Goal: Transaction & Acquisition: Purchase product/service

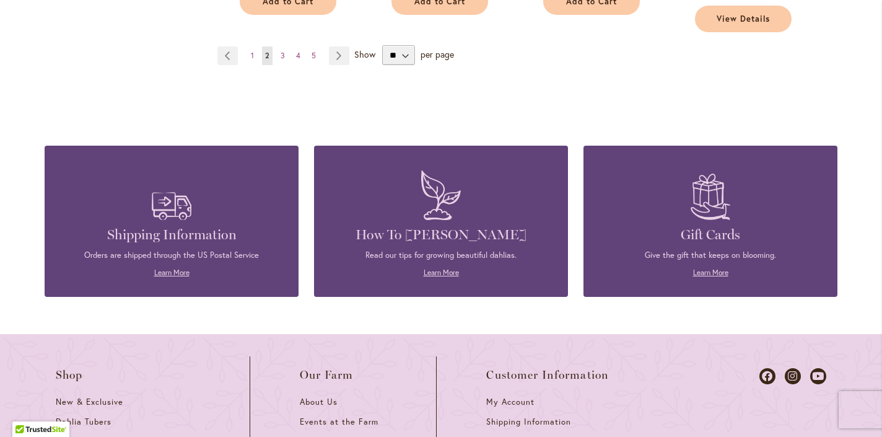
scroll to position [2267, 0]
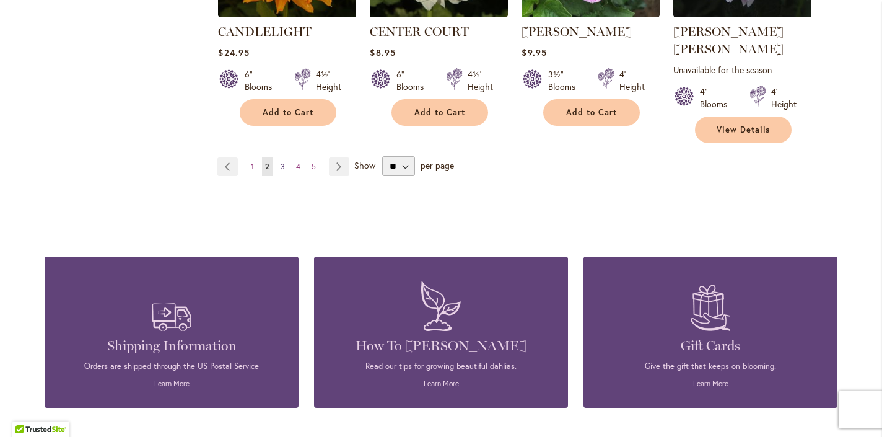
click at [280, 171] on span "3" at bounding box center [282, 166] width 4 height 9
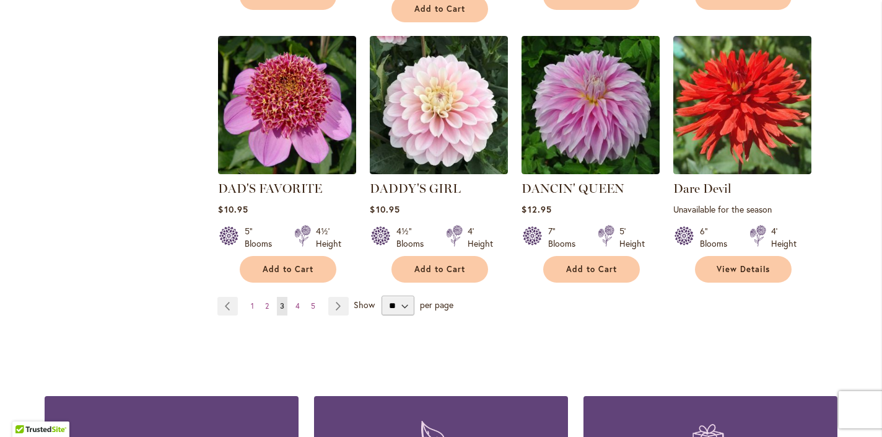
scroll to position [2339, 0]
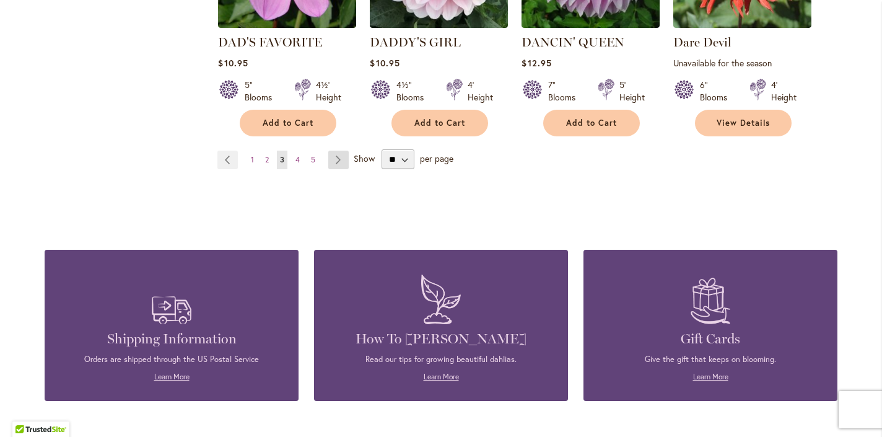
click at [333, 150] on link "Page Next" at bounding box center [338, 159] width 20 height 19
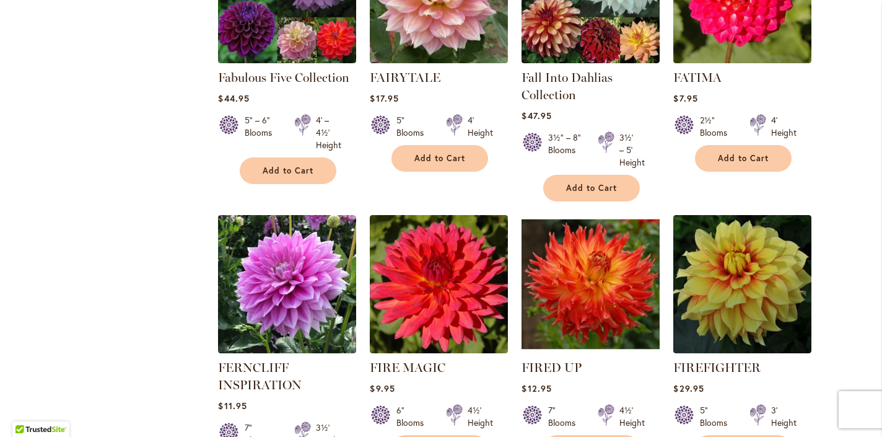
scroll to position [2001, 0]
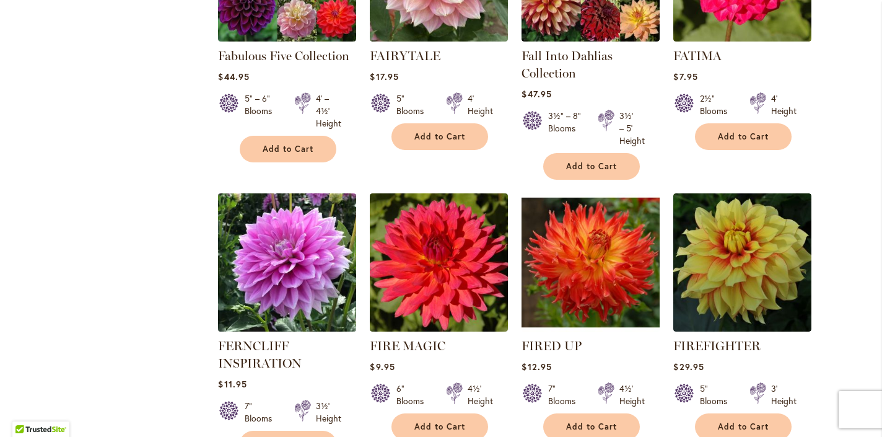
click at [306, 254] on img at bounding box center [287, 262] width 145 height 145
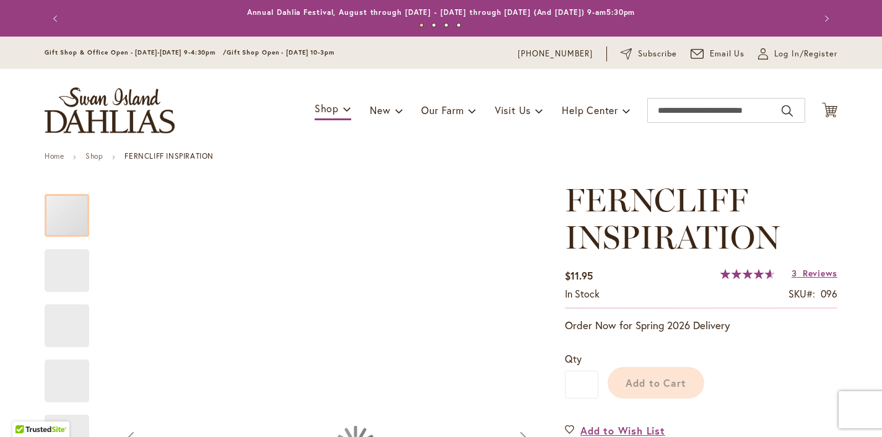
scroll to position [189, 0]
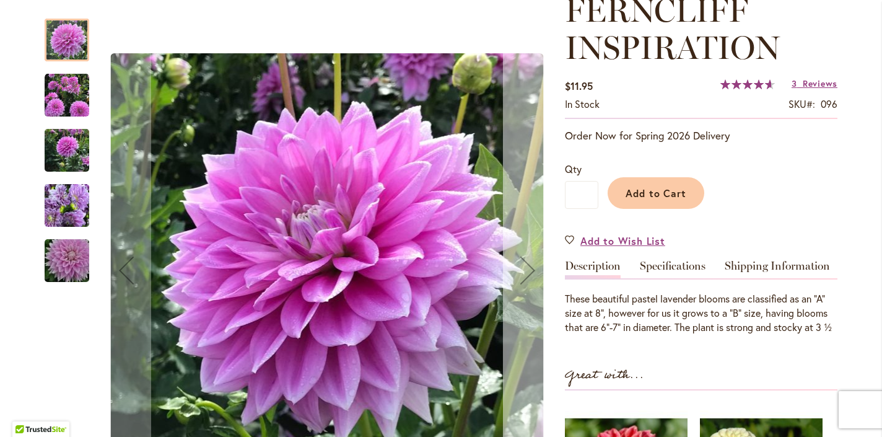
click at [525, 269] on div "Next" at bounding box center [528, 270] width 50 height 50
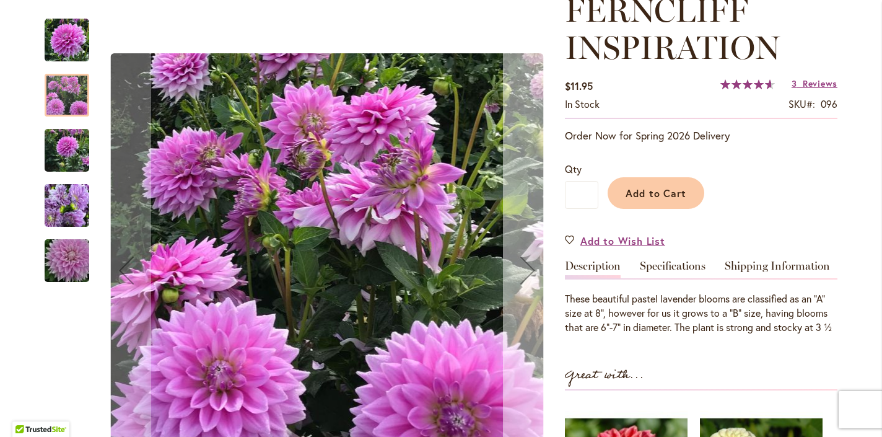
click at [525, 269] on div "Next" at bounding box center [528, 270] width 50 height 50
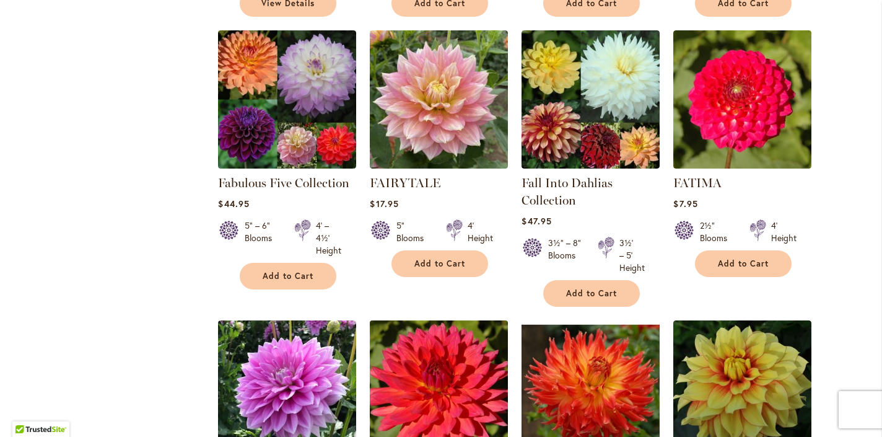
scroll to position [2074, 0]
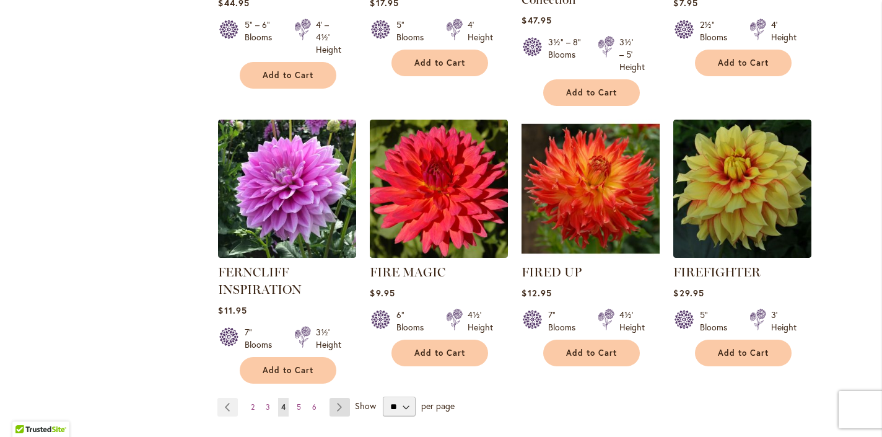
click at [332, 397] on link "Page Next" at bounding box center [339, 406] width 20 height 19
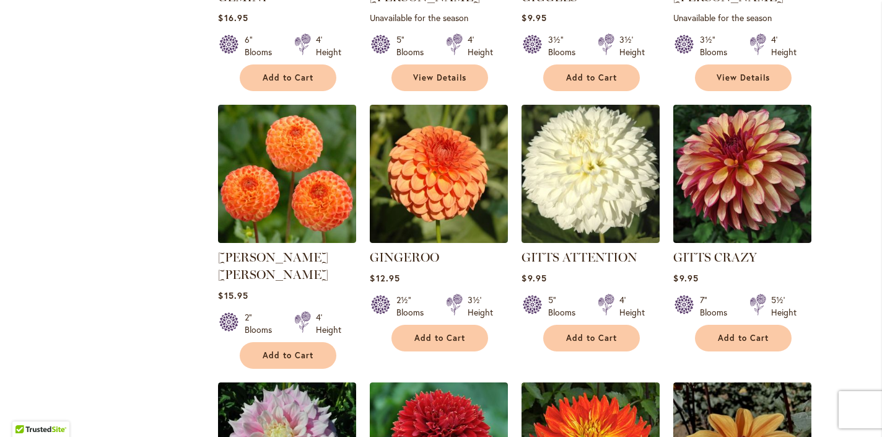
scroll to position [1716, 0]
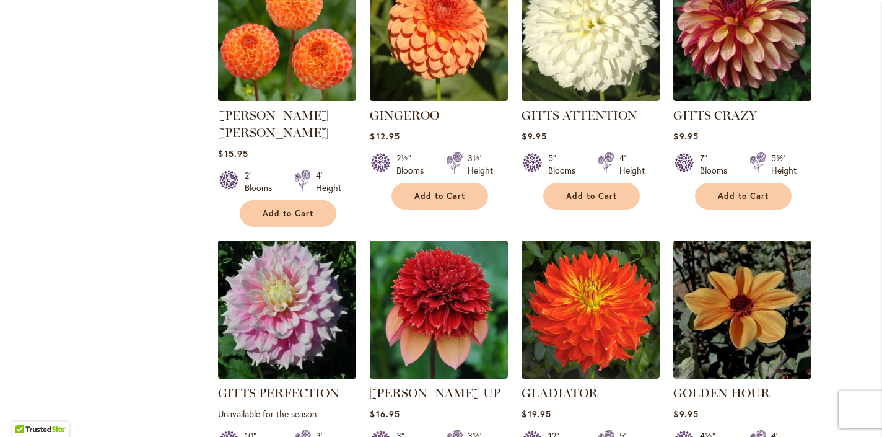
click at [305, 256] on img at bounding box center [287, 309] width 145 height 145
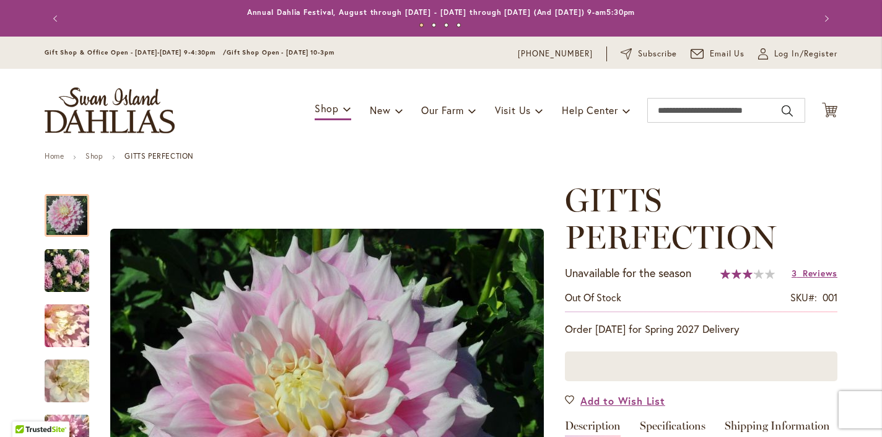
click at [646, 381] on div at bounding box center [701, 366] width 272 height 30
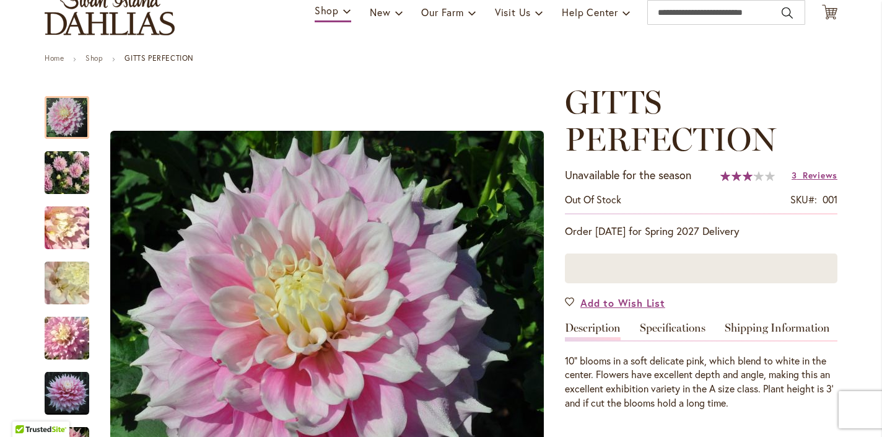
scroll to position [163, 0]
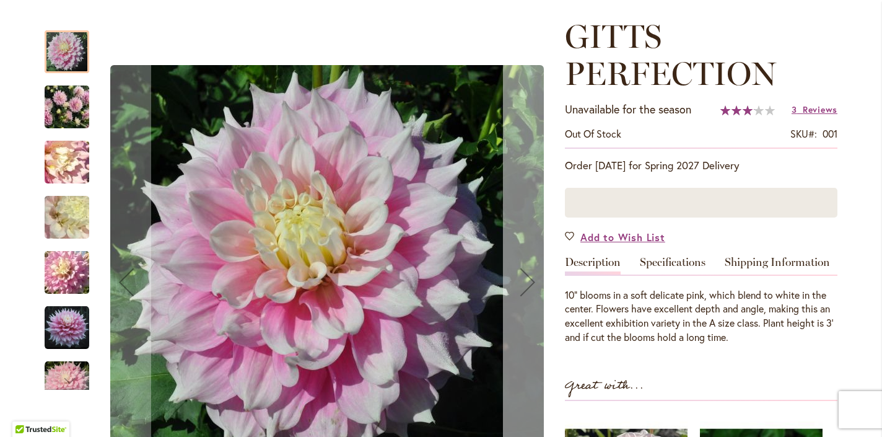
click at [526, 296] on div "Next" at bounding box center [528, 282] width 50 height 50
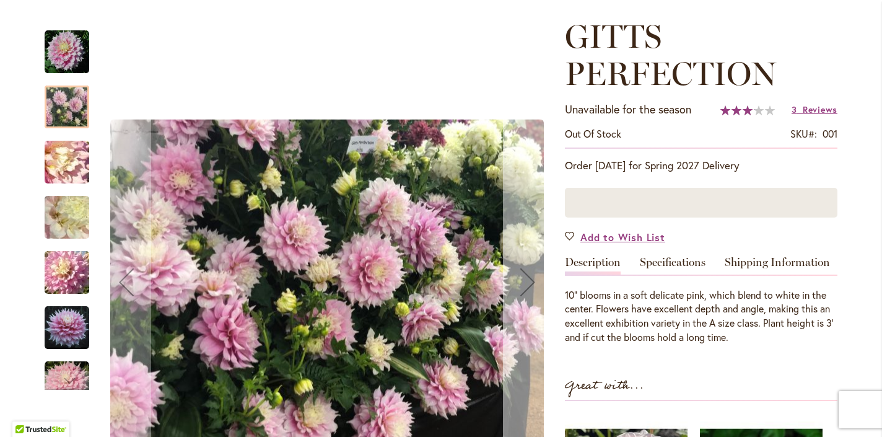
click at [526, 296] on div "Next" at bounding box center [528, 282] width 50 height 50
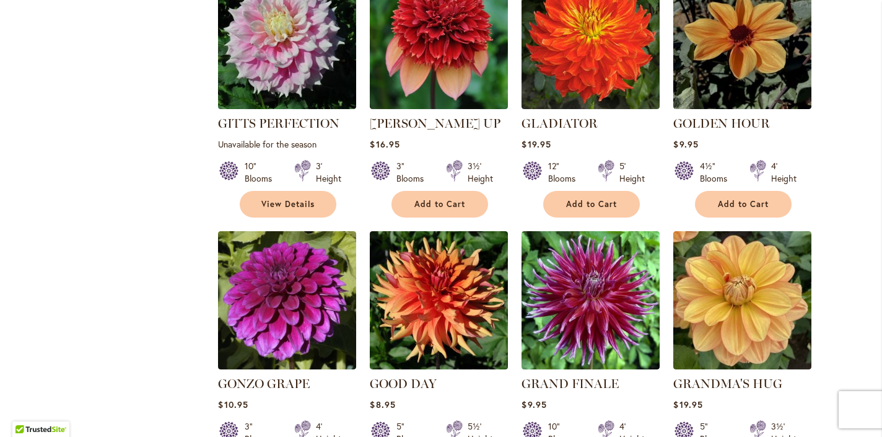
scroll to position [2058, 0]
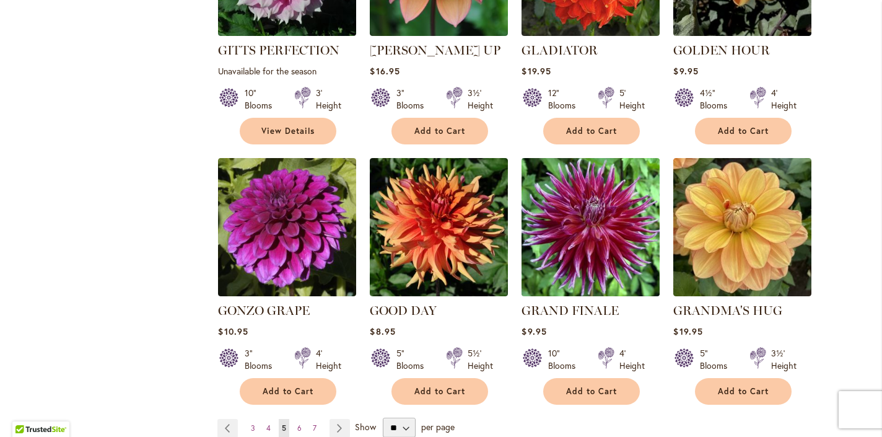
click at [602, 184] on img at bounding box center [590, 227] width 145 height 145
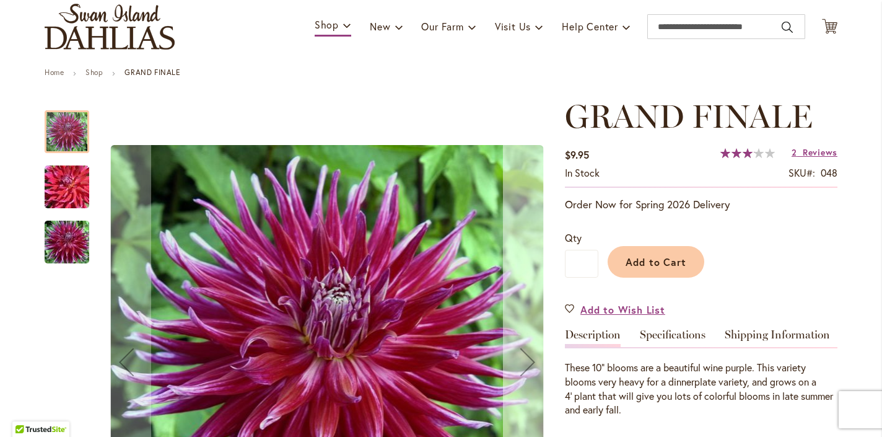
scroll to position [188, 0]
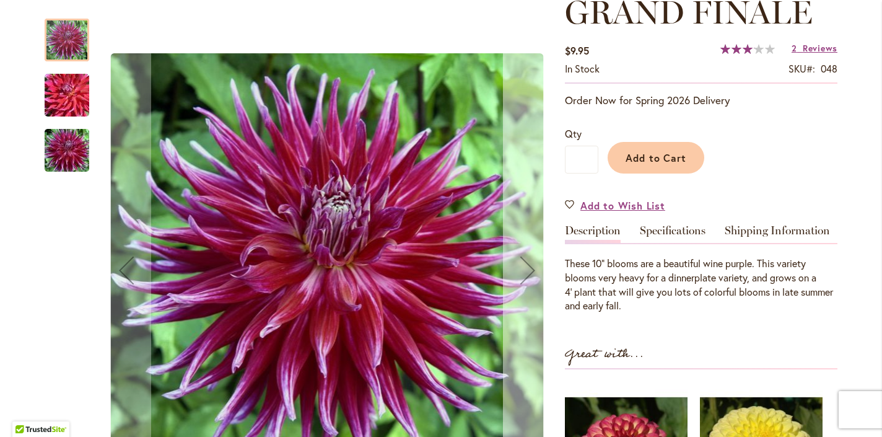
click at [524, 265] on div "Next" at bounding box center [528, 270] width 50 height 50
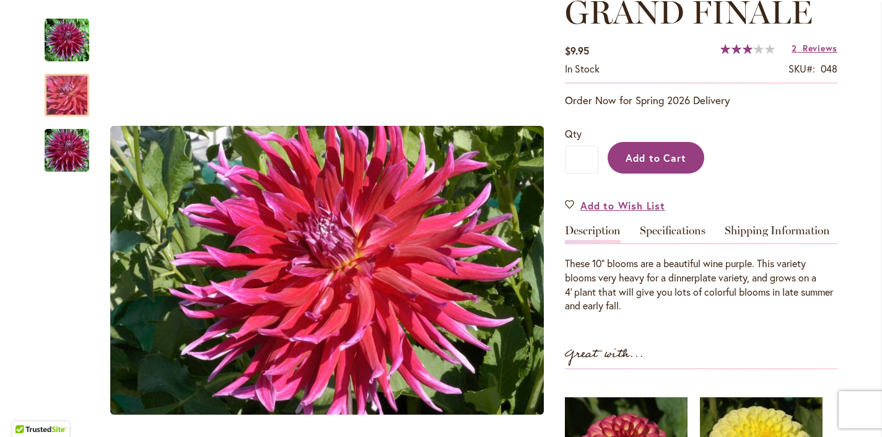
click at [651, 164] on span "Add to Cart" at bounding box center [655, 157] width 61 height 13
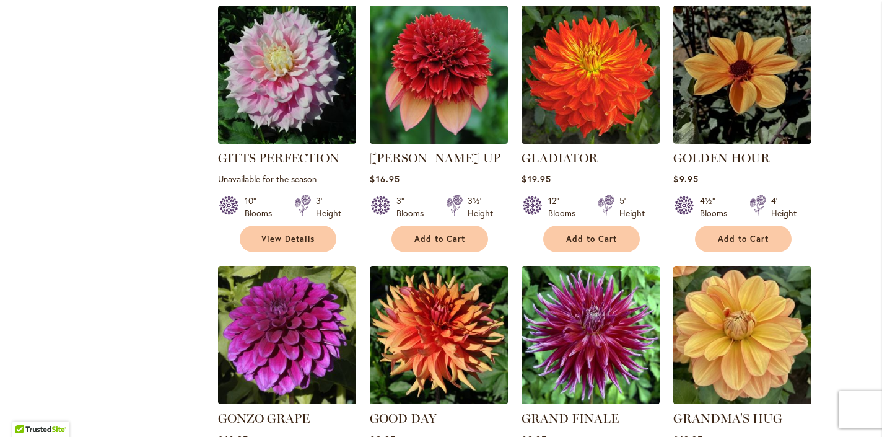
scroll to position [2170, 0]
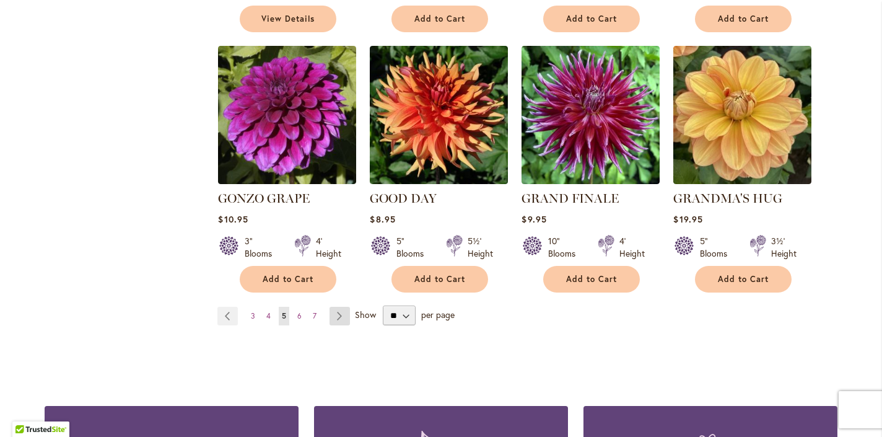
click at [337, 306] on link "Page Next" at bounding box center [339, 315] width 20 height 19
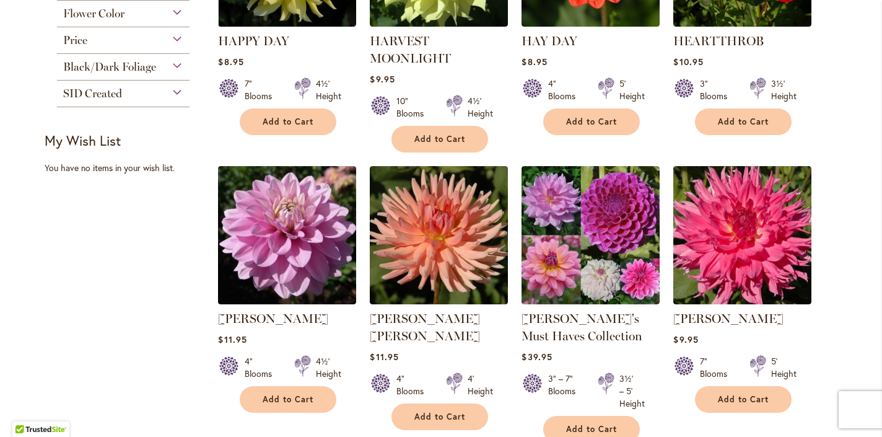
scroll to position [766, 0]
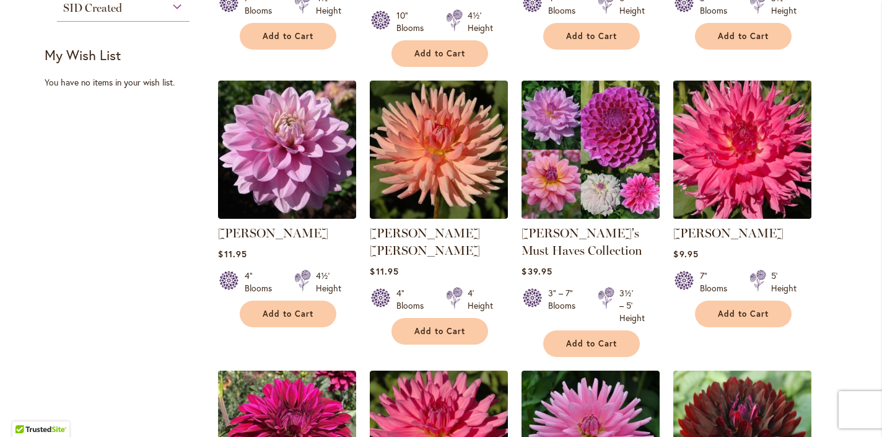
click at [765, 179] on img at bounding box center [742, 149] width 145 height 145
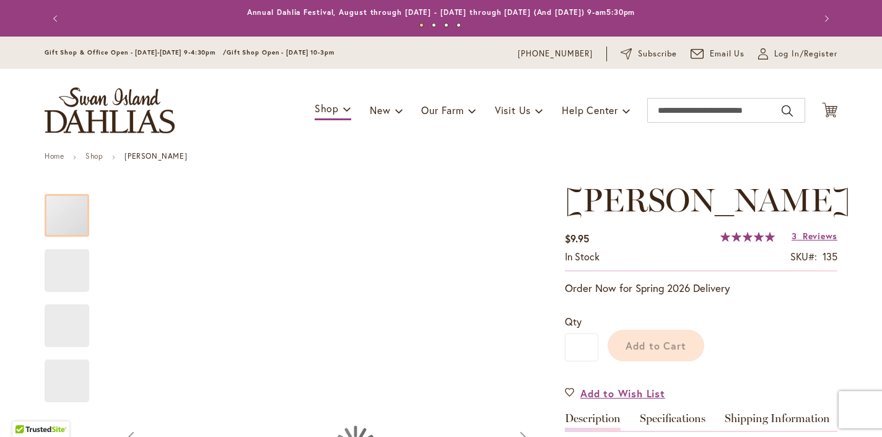
scroll to position [194, 0]
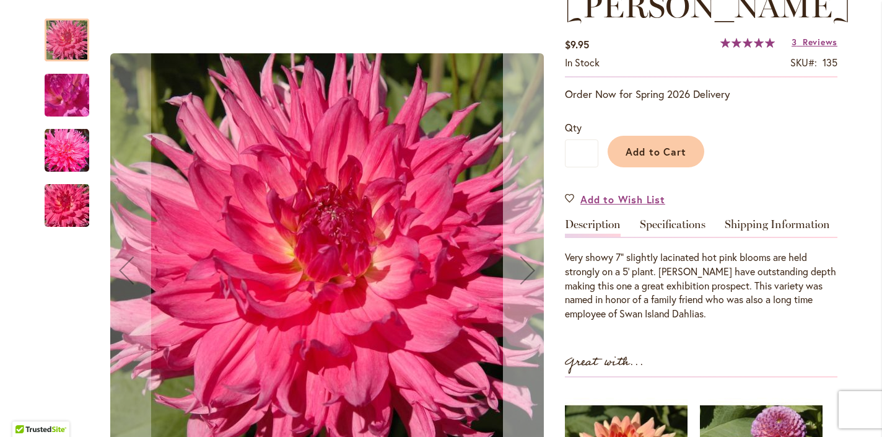
click at [519, 268] on div "Next" at bounding box center [528, 270] width 50 height 50
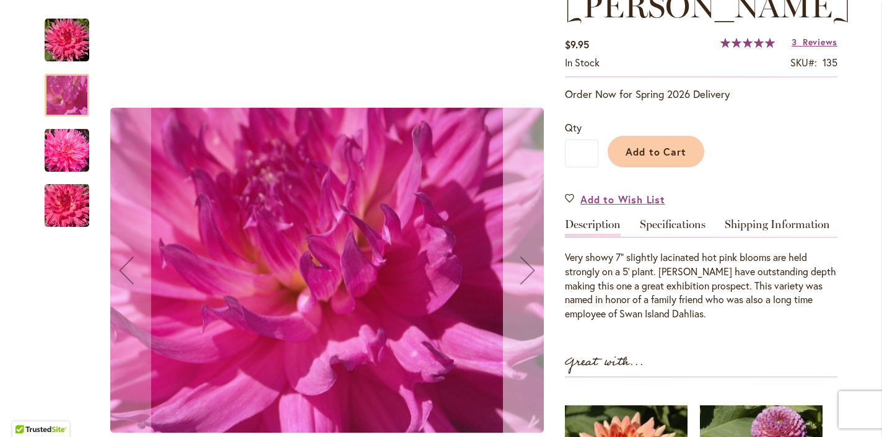
click at [519, 268] on div "Next" at bounding box center [528, 270] width 50 height 50
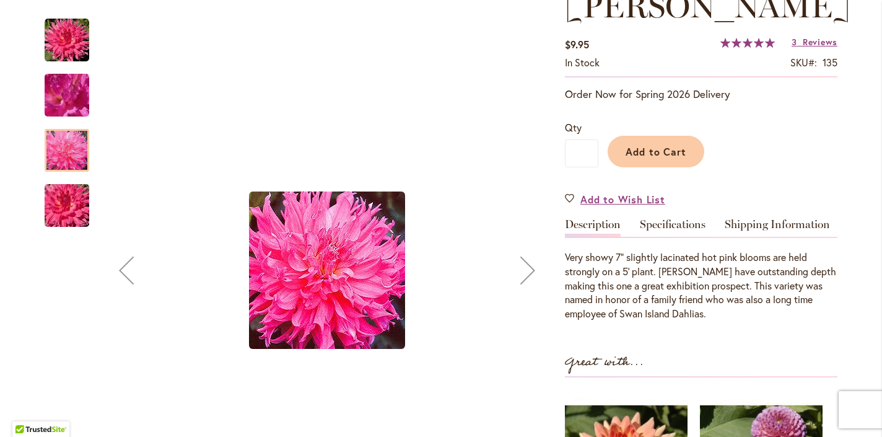
click at [519, 268] on div "Next" at bounding box center [528, 270] width 50 height 50
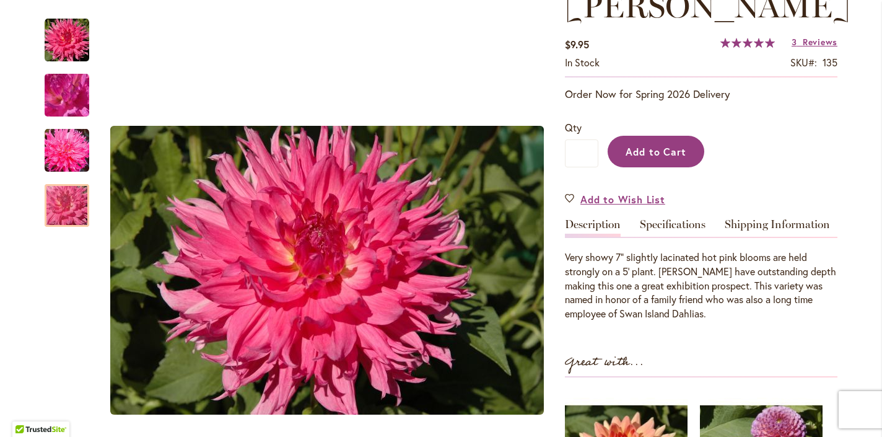
click at [649, 167] on button "Add to Cart" at bounding box center [655, 152] width 97 height 32
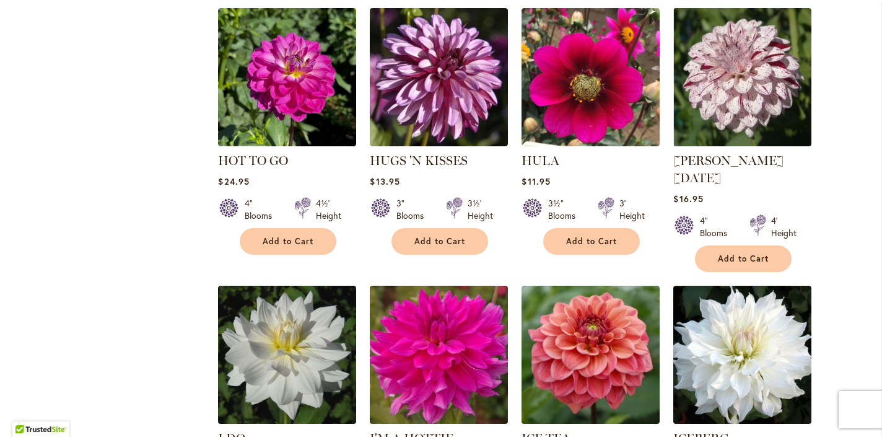
scroll to position [2130, 0]
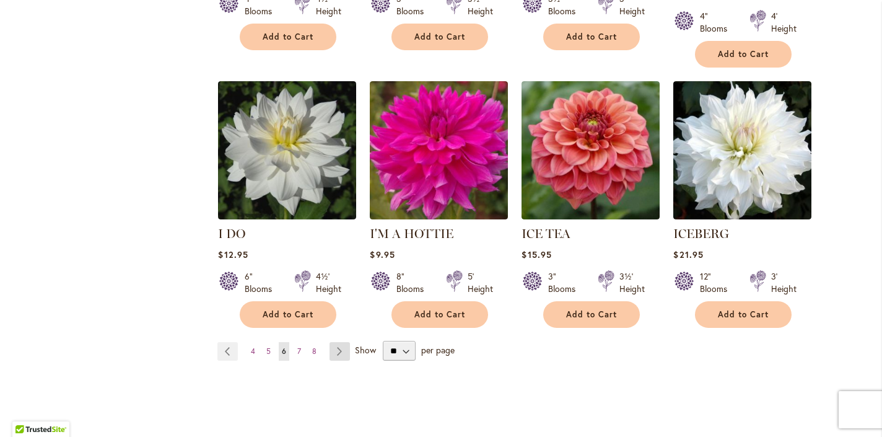
click at [337, 353] on link "Page Next" at bounding box center [339, 351] width 20 height 19
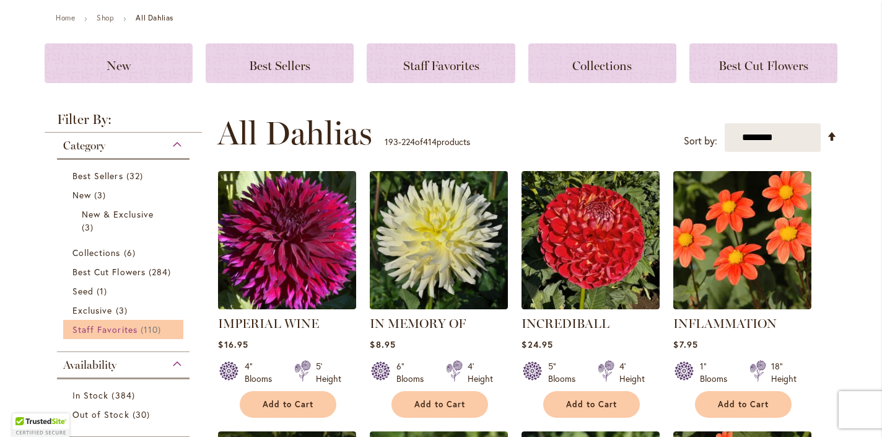
scroll to position [167, 0]
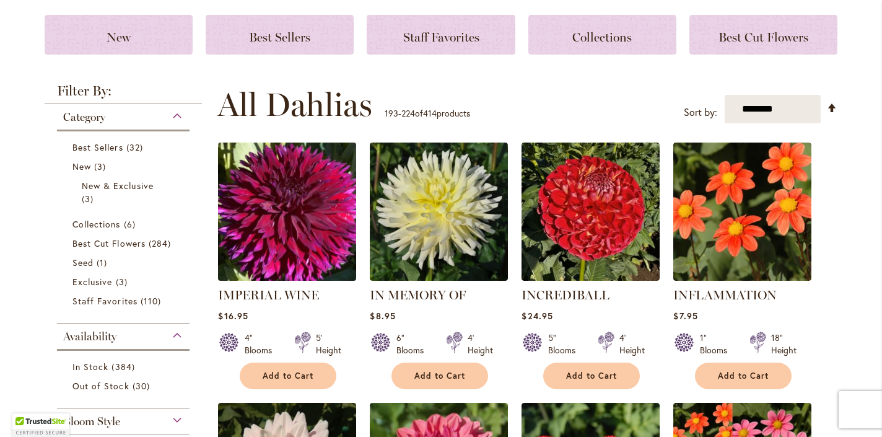
click at [272, 243] on img at bounding box center [287, 211] width 145 height 145
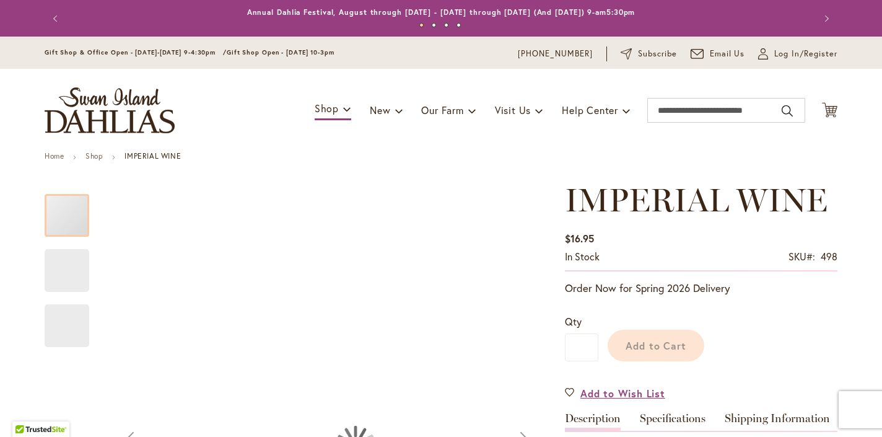
scroll to position [91, 0]
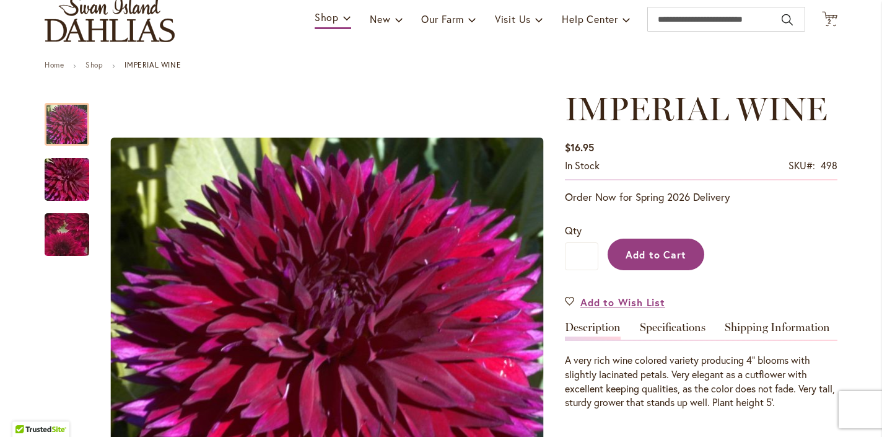
click at [632, 261] on span "Add to Cart" at bounding box center [655, 254] width 61 height 13
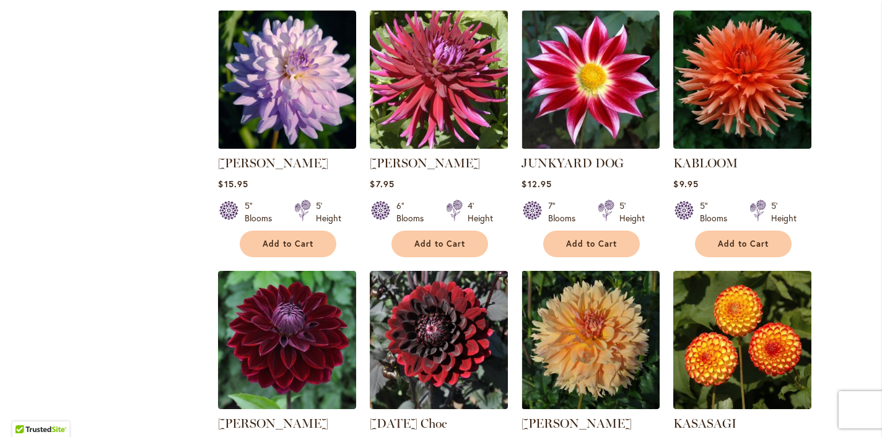
scroll to position [1471, 0]
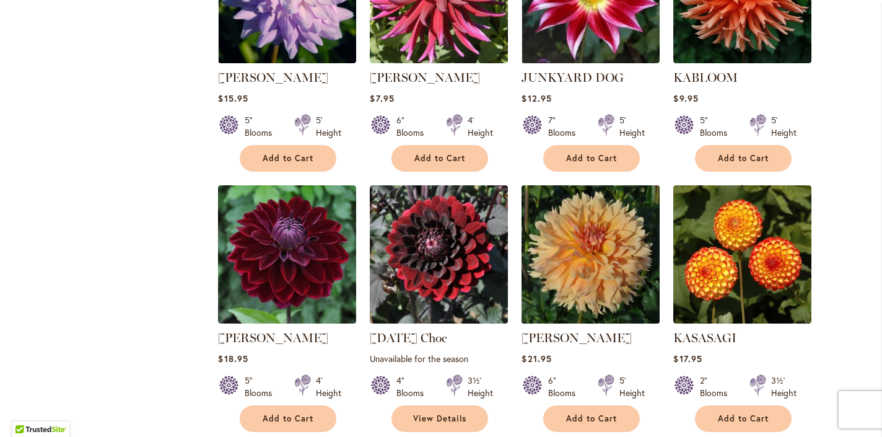
click at [607, 266] on img at bounding box center [590, 254] width 145 height 145
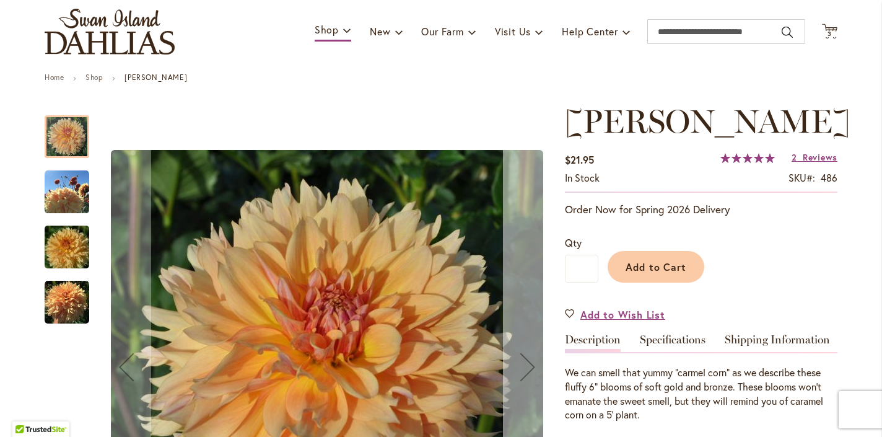
scroll to position [126, 0]
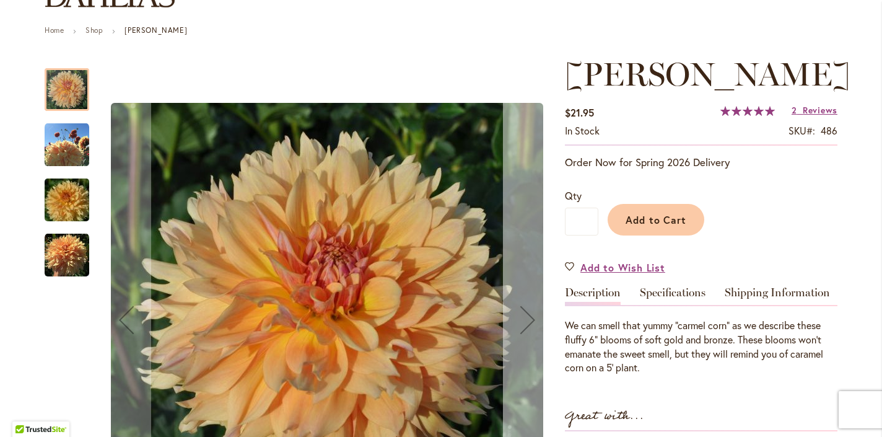
click at [516, 344] on div "Next" at bounding box center [528, 320] width 50 height 50
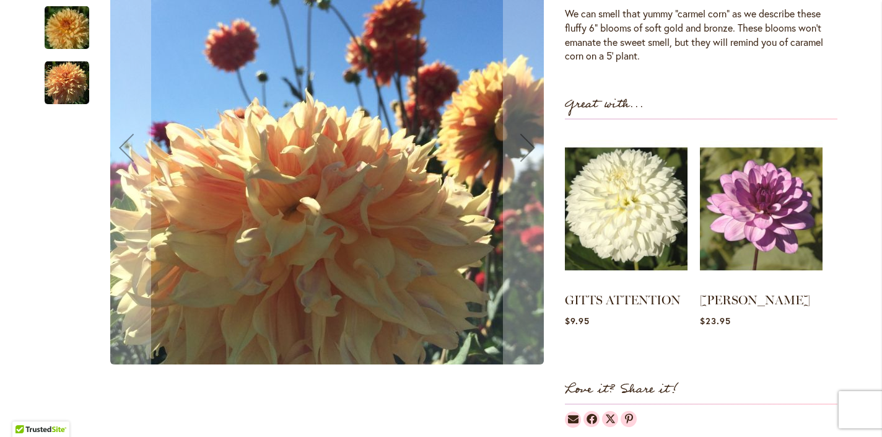
scroll to position [482, 0]
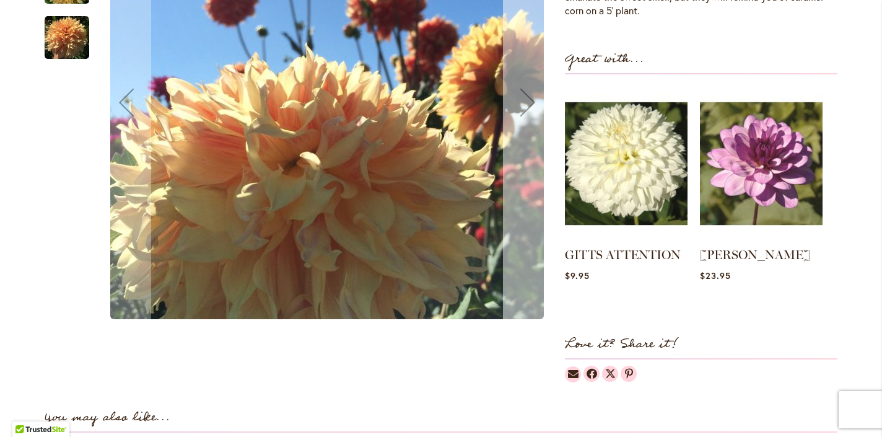
click at [521, 111] on div "Next" at bounding box center [528, 102] width 50 height 50
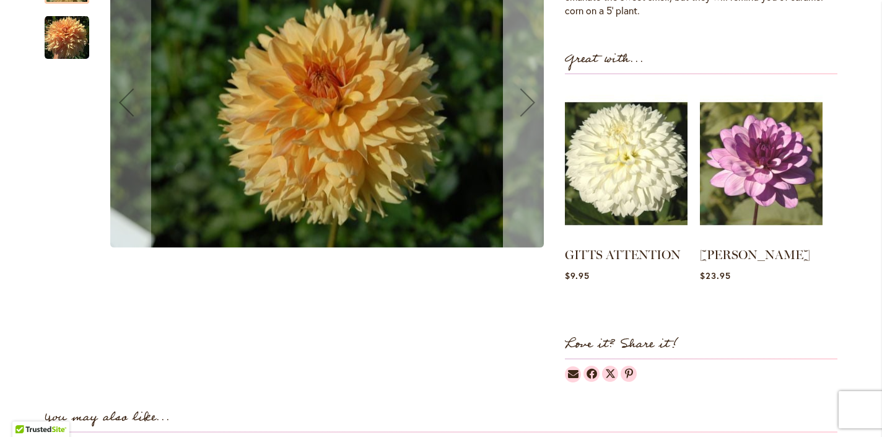
click at [521, 111] on div "Next" at bounding box center [528, 102] width 50 height 50
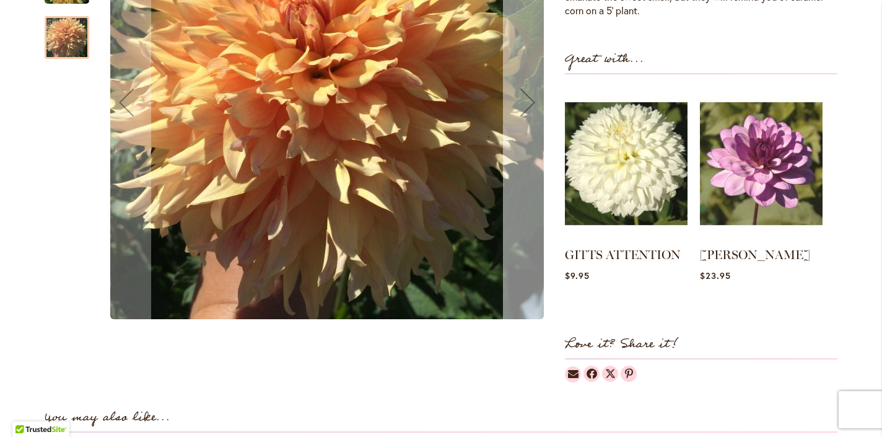
click at [521, 111] on div "Next" at bounding box center [528, 102] width 50 height 50
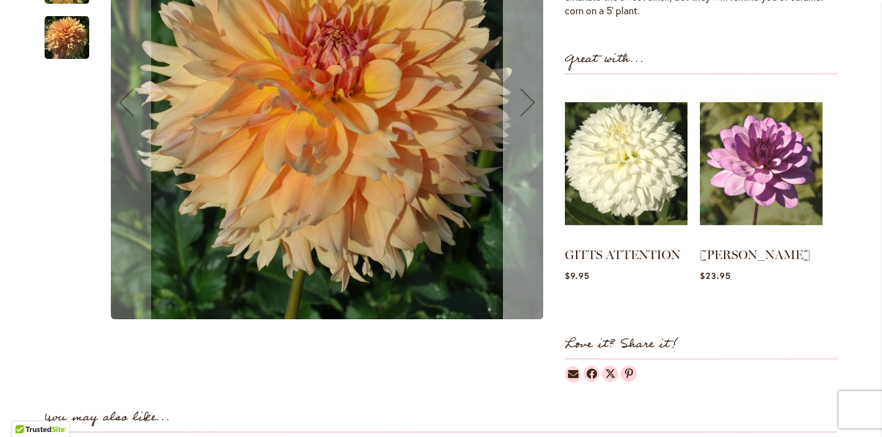
click at [521, 111] on div "Next" at bounding box center [528, 102] width 50 height 50
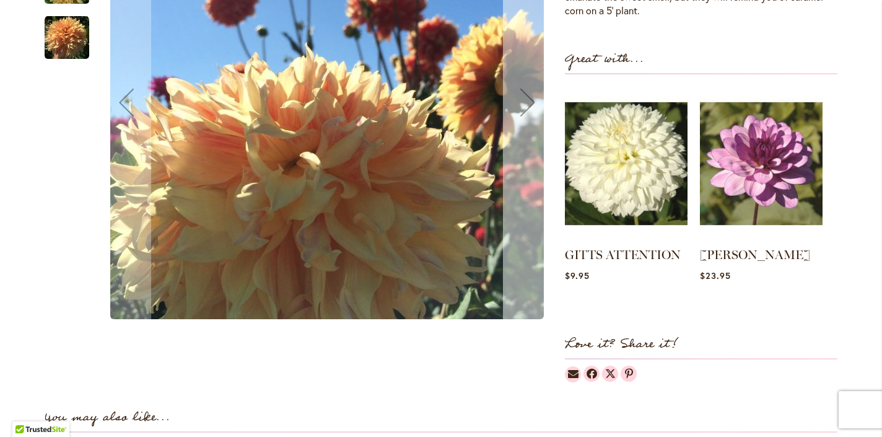
click at [521, 111] on div "Next" at bounding box center [528, 102] width 50 height 50
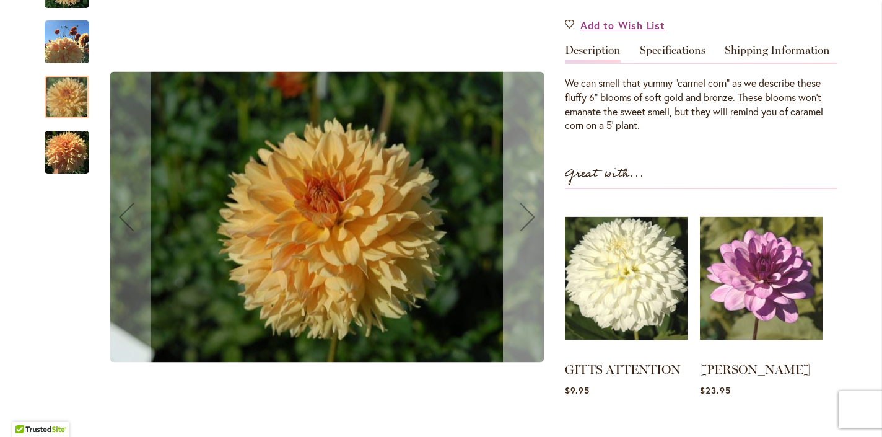
scroll to position [147, 0]
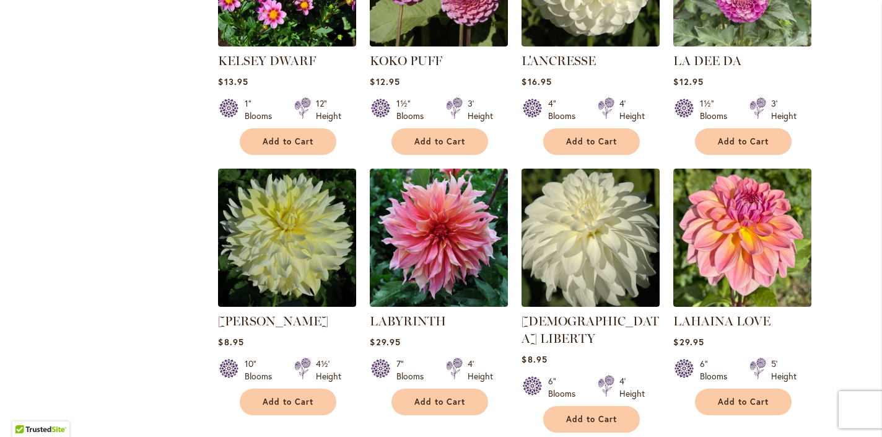
scroll to position [2238, 0]
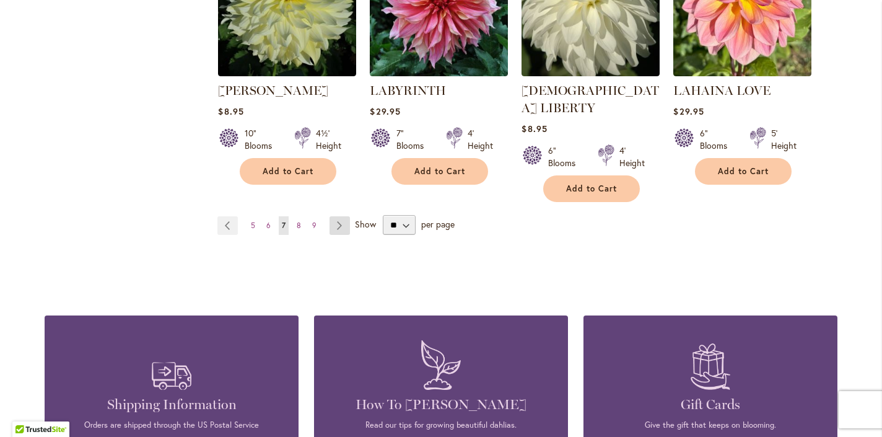
click at [337, 216] on link "Page Next" at bounding box center [339, 225] width 20 height 19
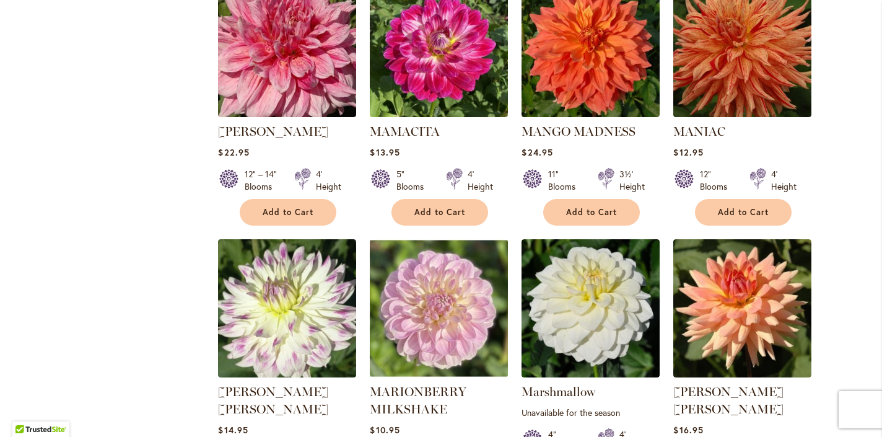
scroll to position [2134, 0]
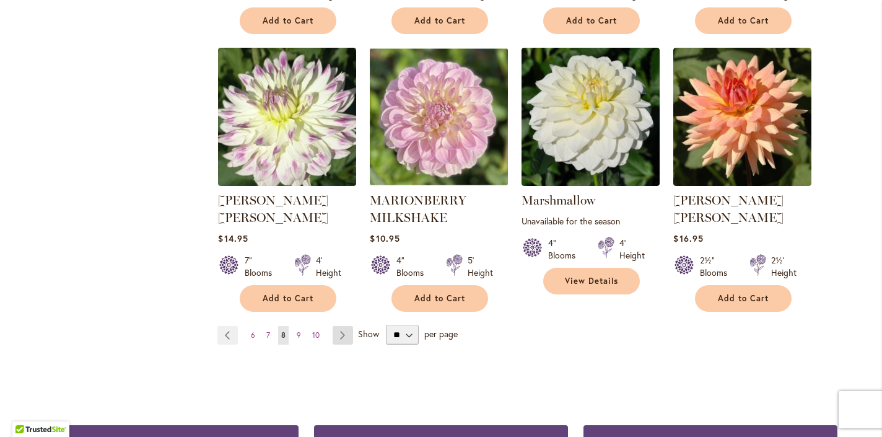
click at [337, 326] on link "Page Next" at bounding box center [342, 335] width 20 height 19
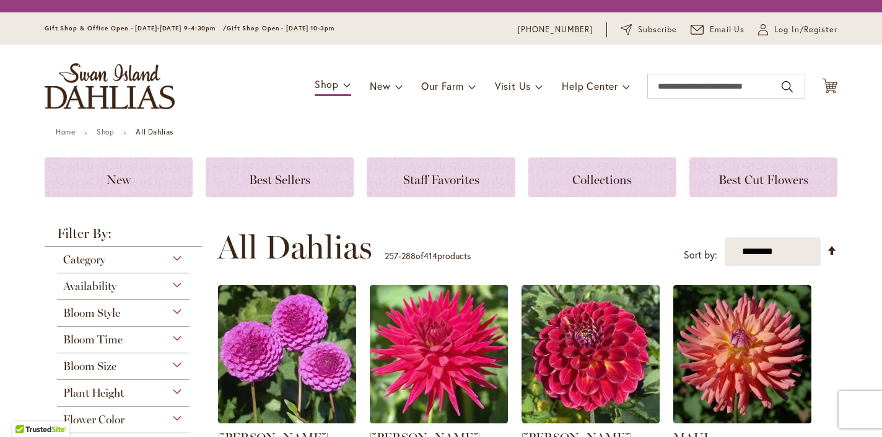
scroll to position [315, 0]
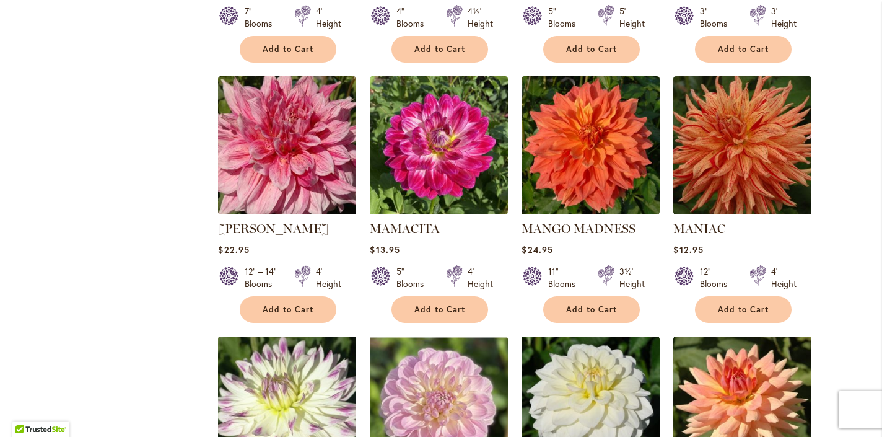
scroll to position [1994, 0]
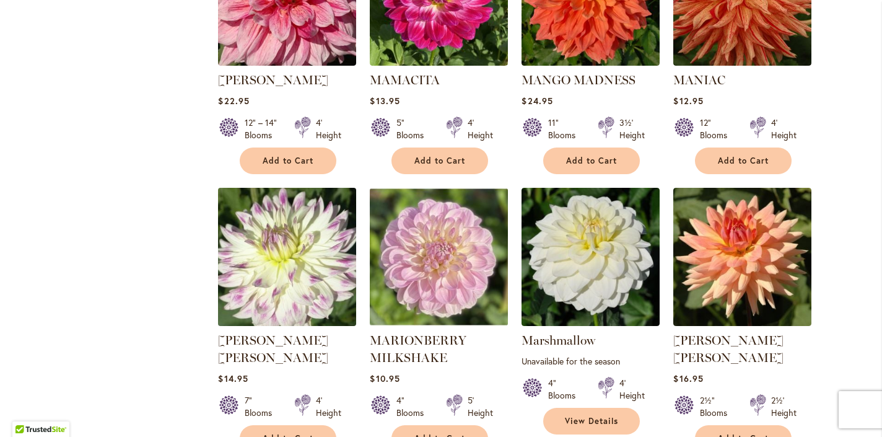
click at [260, 208] on img at bounding box center [287, 257] width 145 height 145
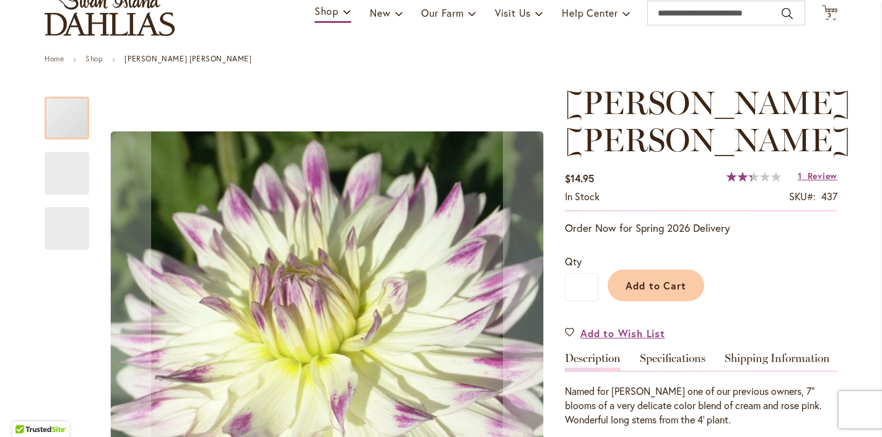
scroll to position [125, 0]
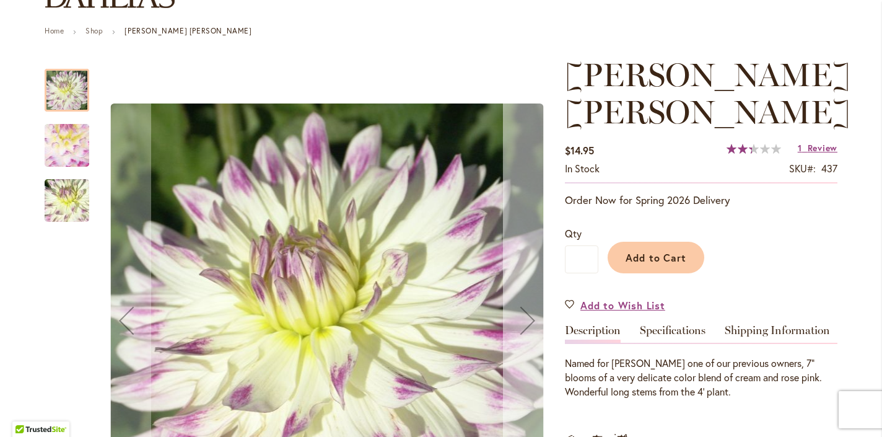
click at [528, 334] on div "Next" at bounding box center [528, 320] width 50 height 50
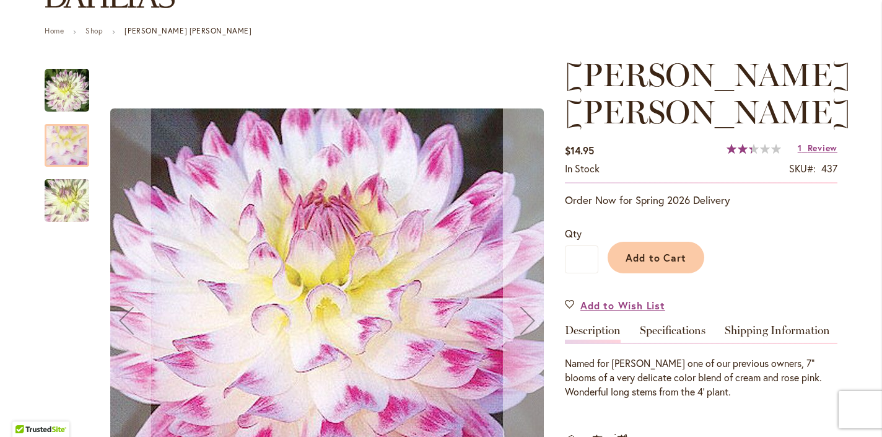
click at [528, 334] on div "Next" at bounding box center [528, 320] width 50 height 50
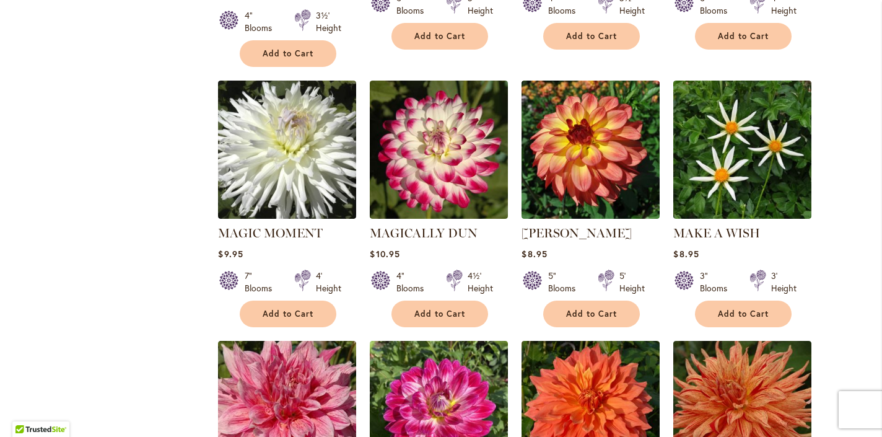
scroll to position [1786, 0]
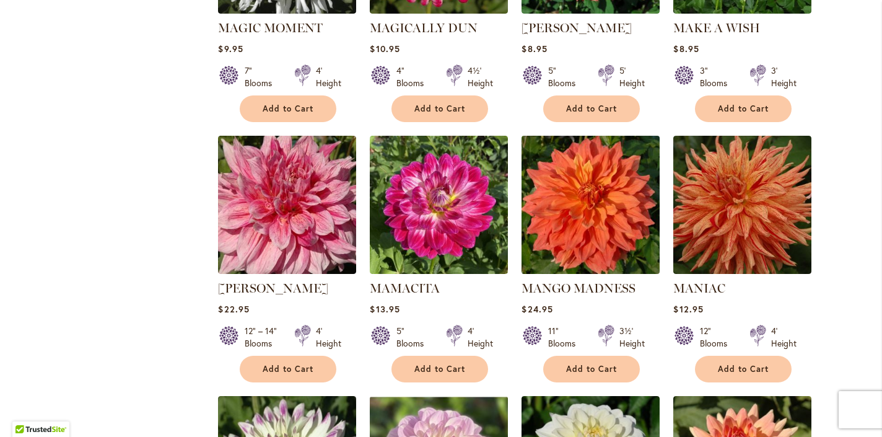
click at [585, 177] on img at bounding box center [590, 204] width 145 height 145
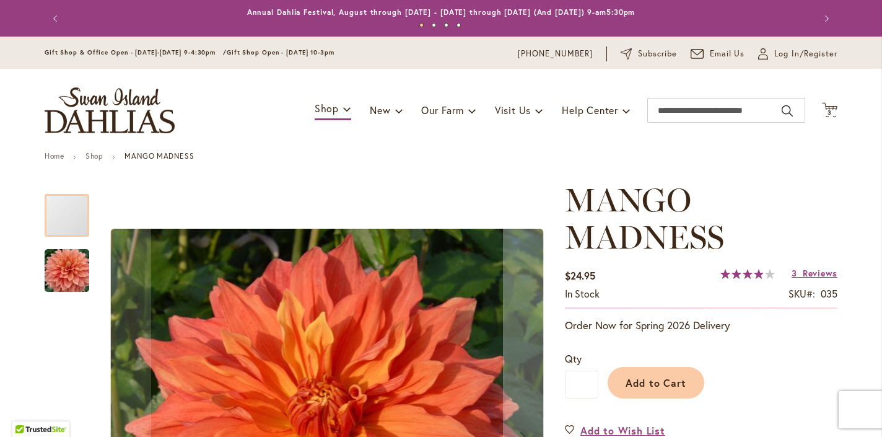
scroll to position [172, 0]
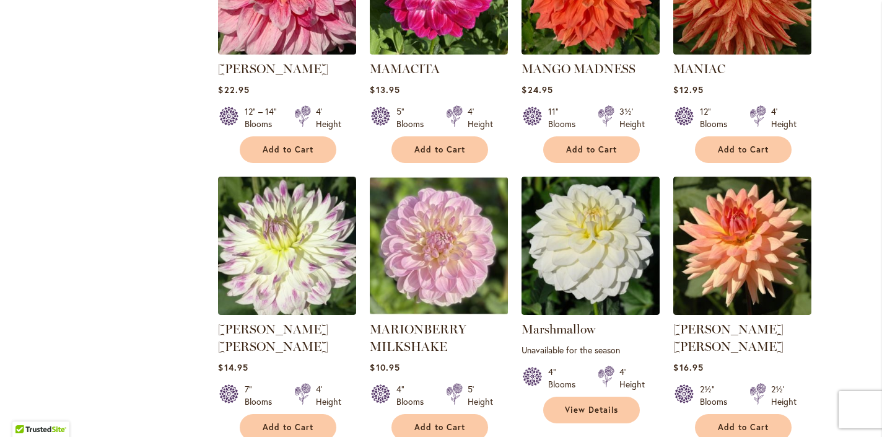
scroll to position [2096, 0]
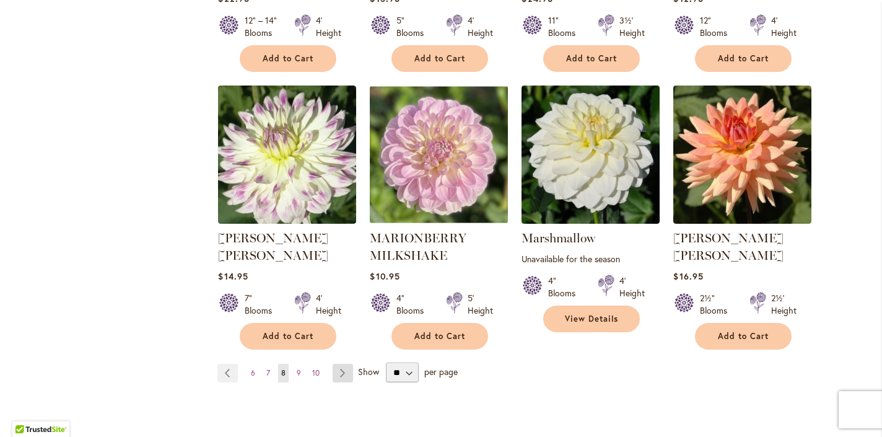
click at [343, 363] on link "Page Next" at bounding box center [342, 372] width 20 height 19
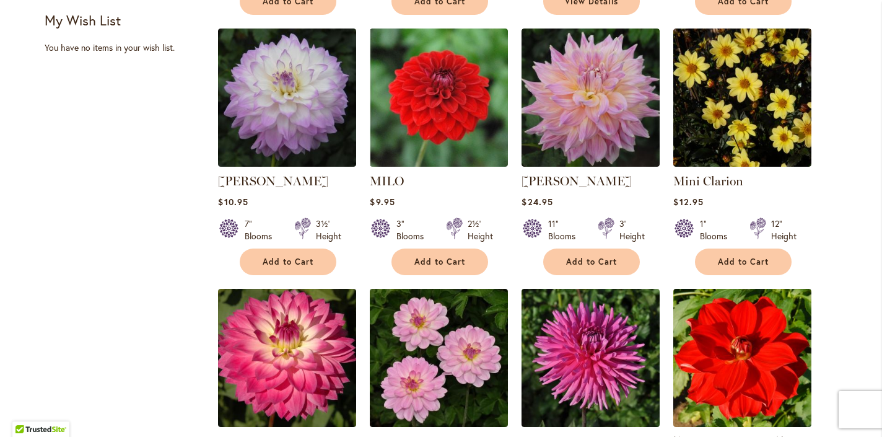
scroll to position [888, 0]
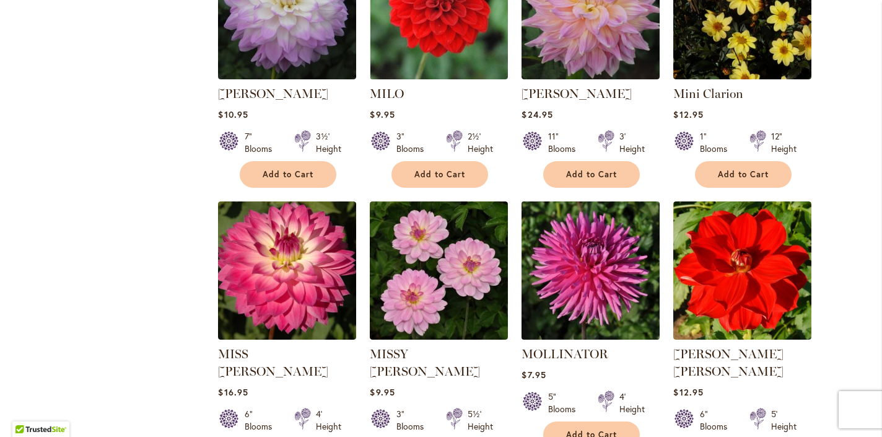
click at [575, 293] on img at bounding box center [590, 270] width 145 height 145
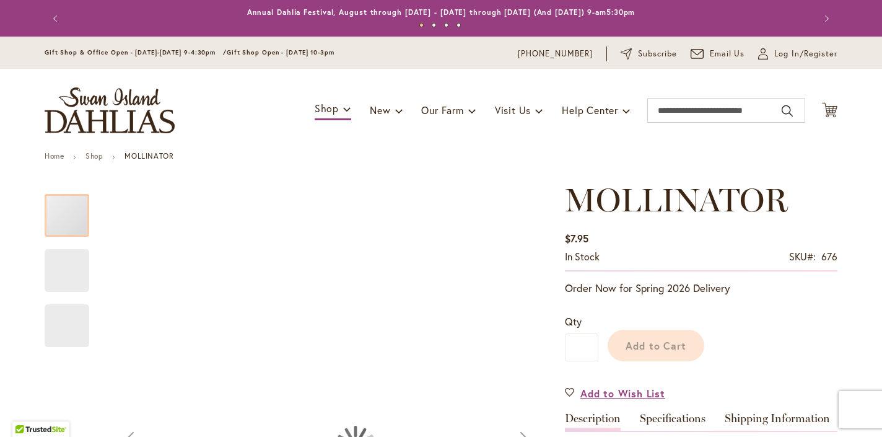
scroll to position [143, 0]
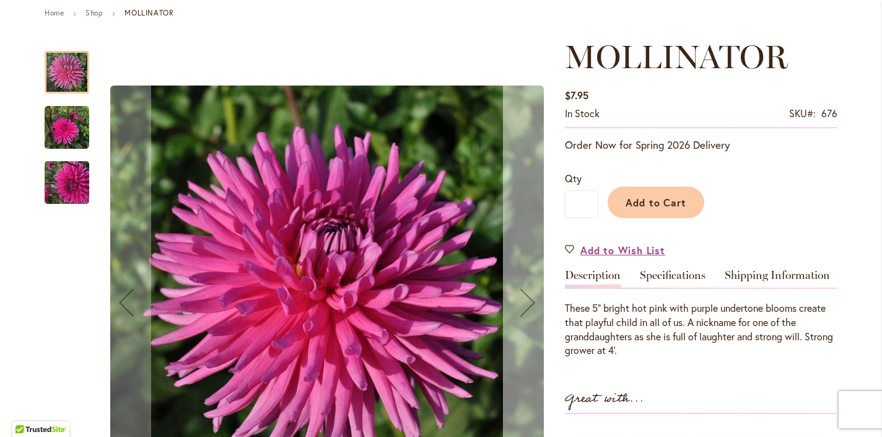
click at [523, 311] on div "Next" at bounding box center [528, 302] width 50 height 50
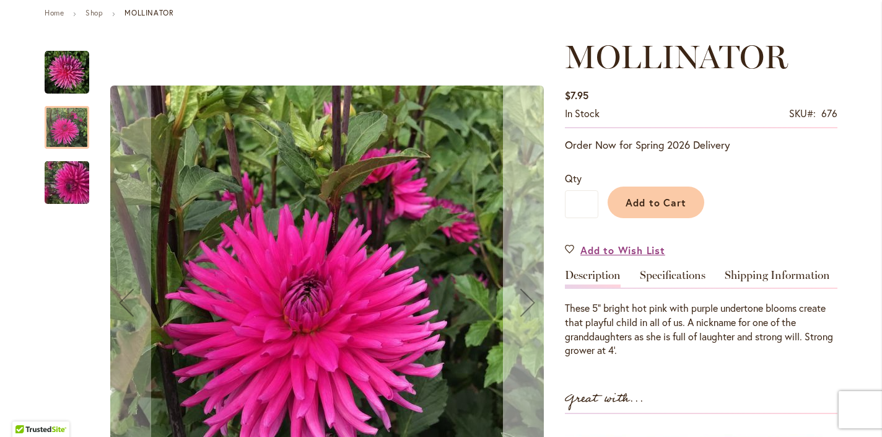
click at [523, 311] on div "Next" at bounding box center [528, 302] width 50 height 50
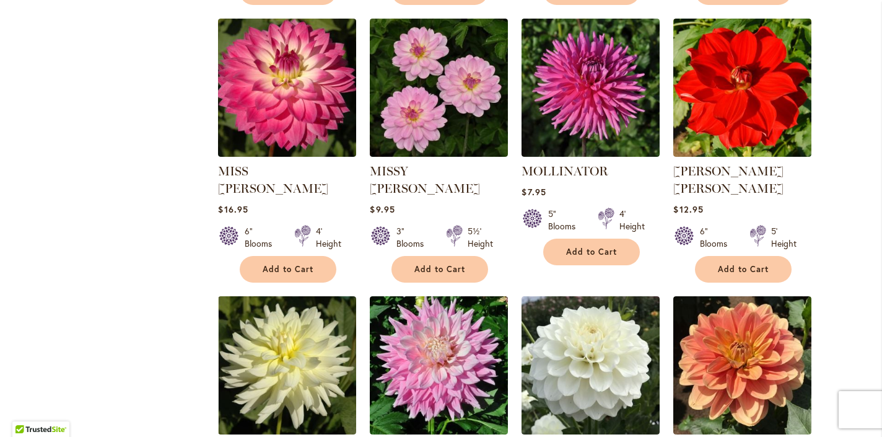
scroll to position [1175, 0]
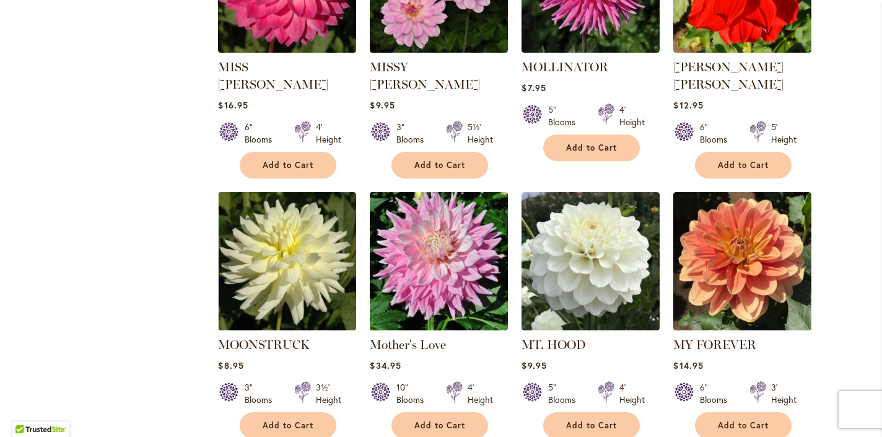
click at [446, 265] on img at bounding box center [439, 261] width 145 height 145
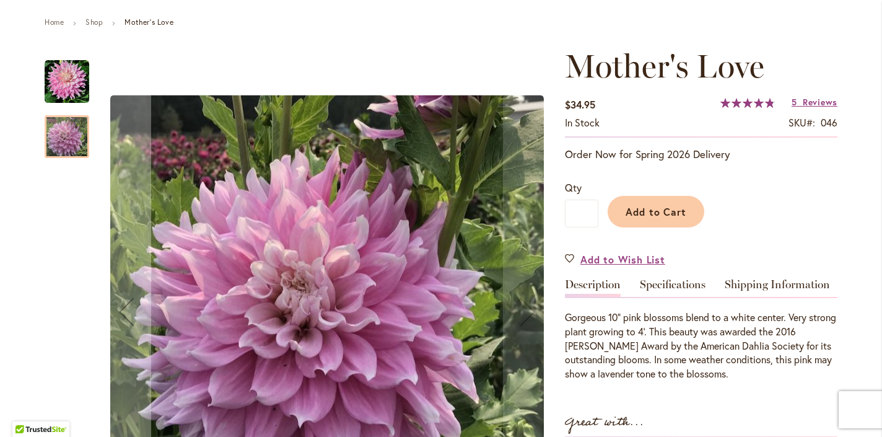
scroll to position [201, 0]
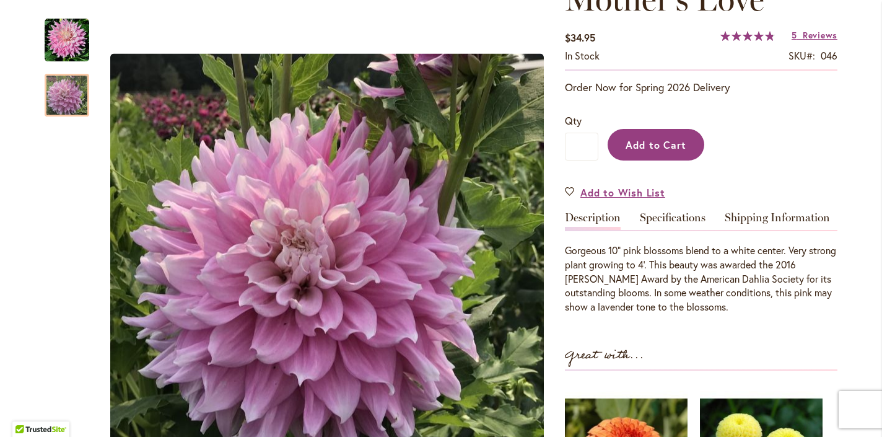
click at [667, 151] on span "Add to Cart" at bounding box center [655, 144] width 61 height 13
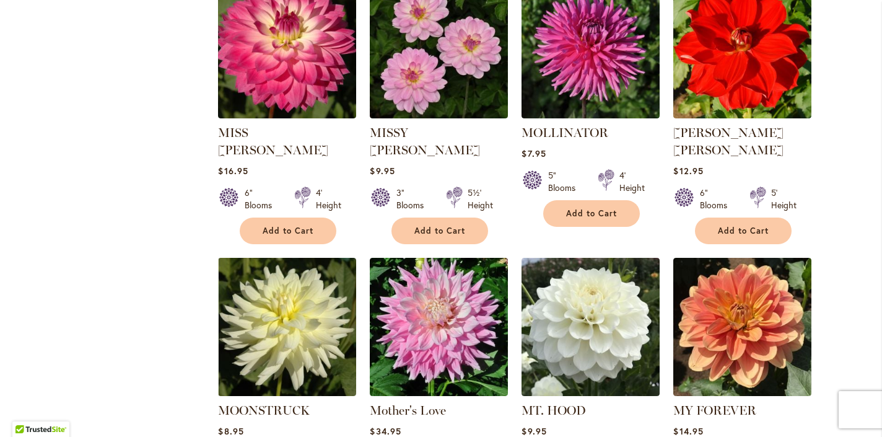
scroll to position [1188, 0]
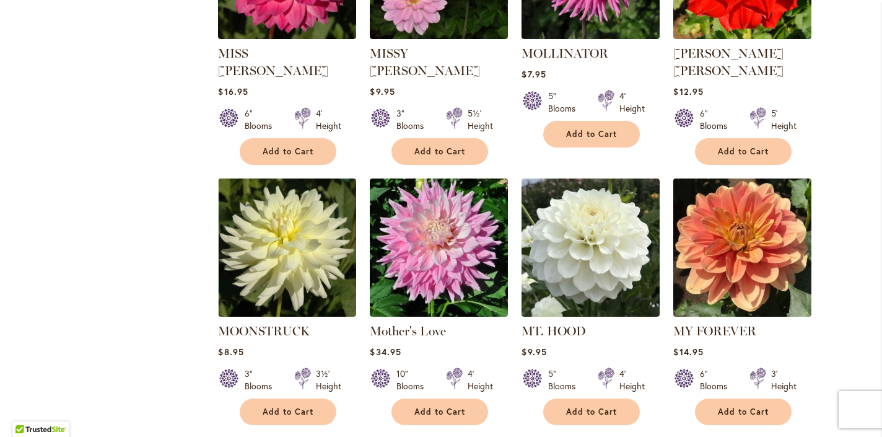
click at [755, 287] on img at bounding box center [742, 247] width 145 height 145
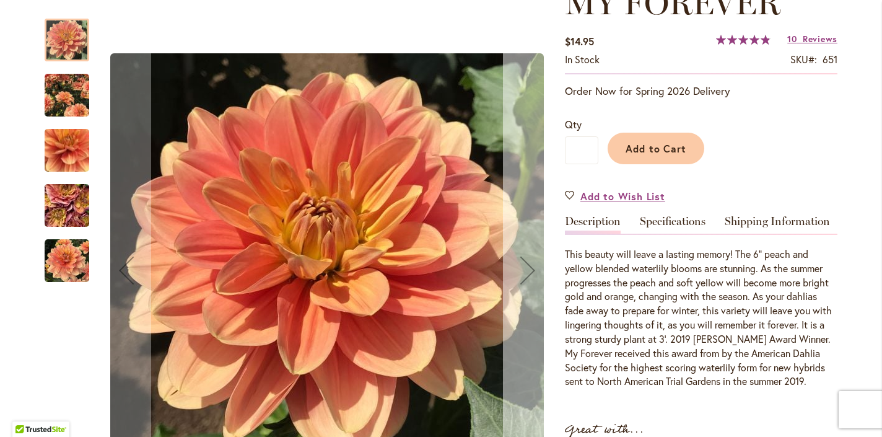
scroll to position [276, 0]
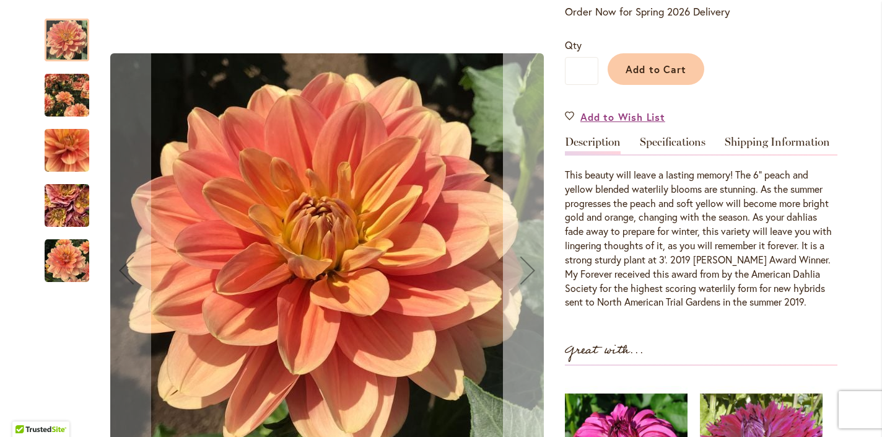
click at [531, 268] on div "Next" at bounding box center [528, 270] width 50 height 50
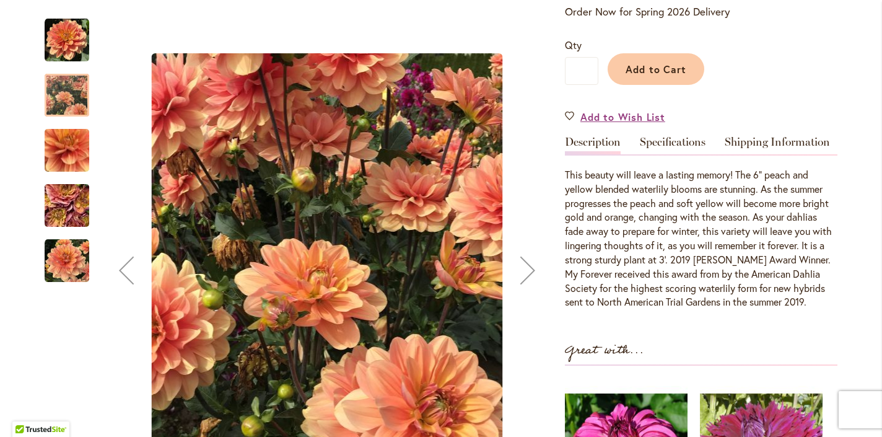
click at [531, 268] on div "Next" at bounding box center [528, 270] width 50 height 50
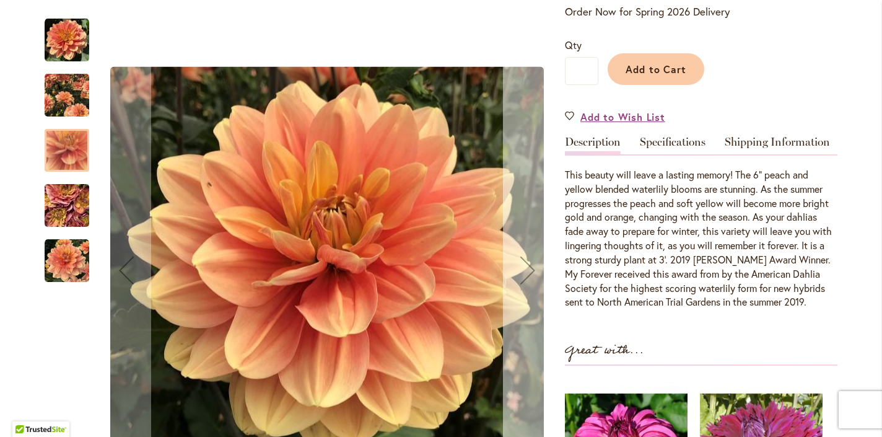
click at [532, 267] on div "Next" at bounding box center [528, 270] width 50 height 50
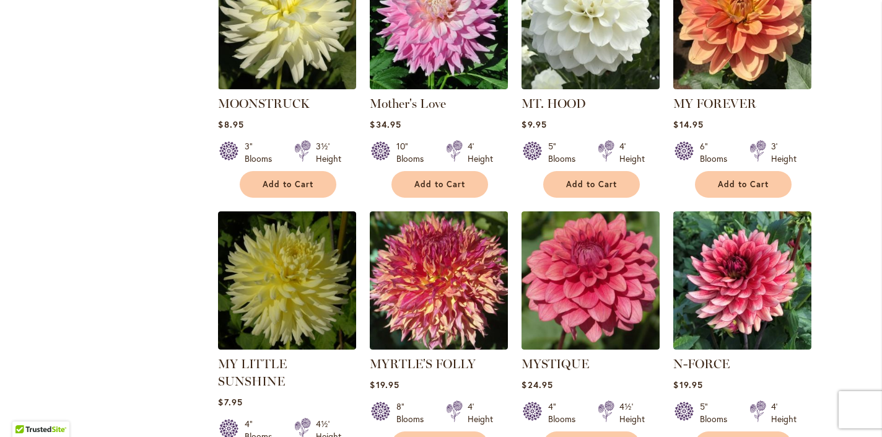
scroll to position [1503, 0]
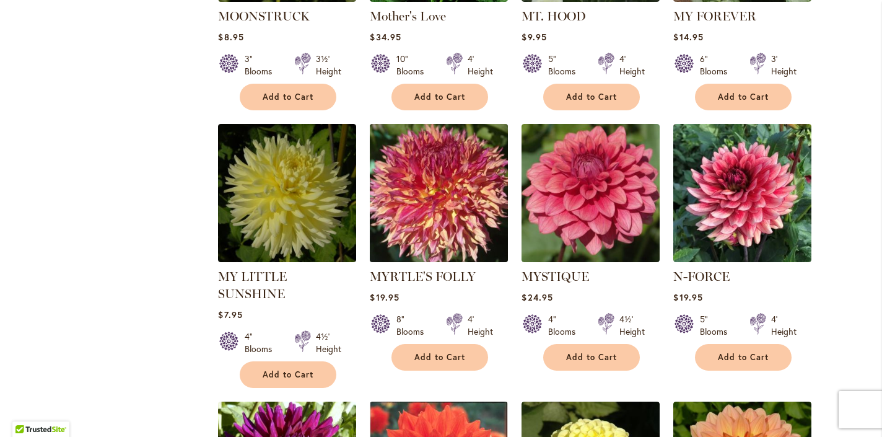
click at [417, 211] on img at bounding box center [439, 193] width 145 height 145
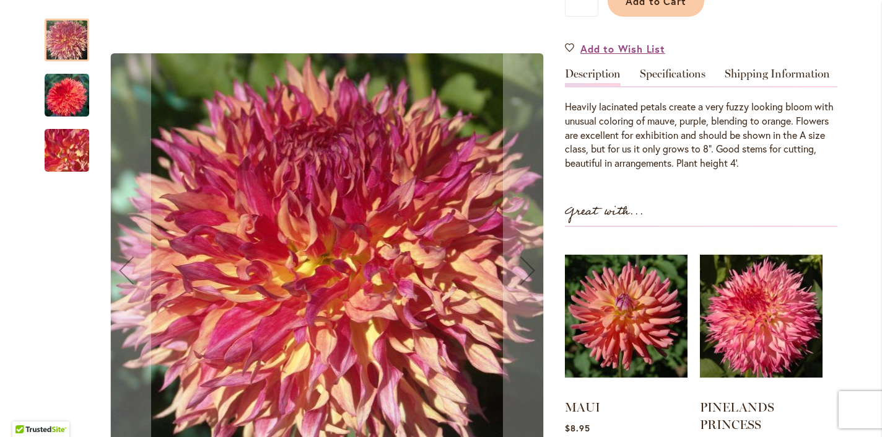
scroll to position [447, 0]
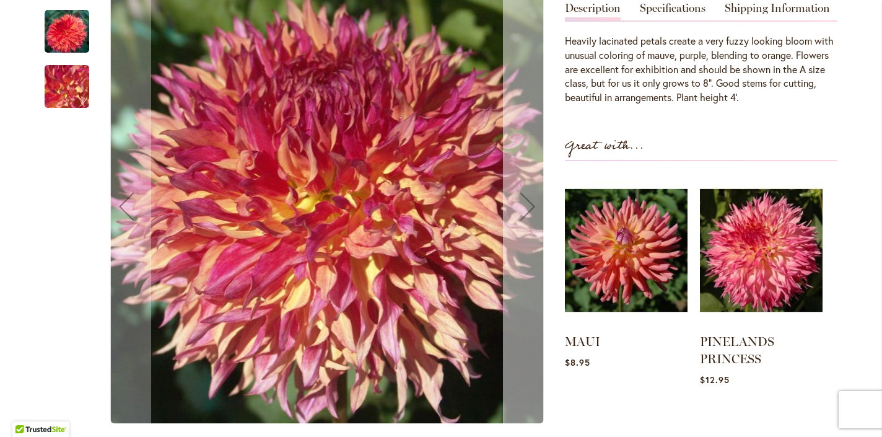
click at [517, 216] on div "Next" at bounding box center [528, 206] width 50 height 50
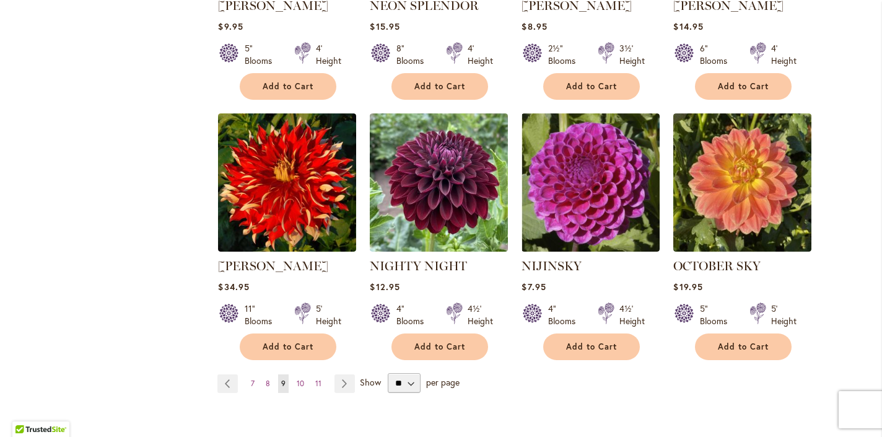
scroll to position [2261, 0]
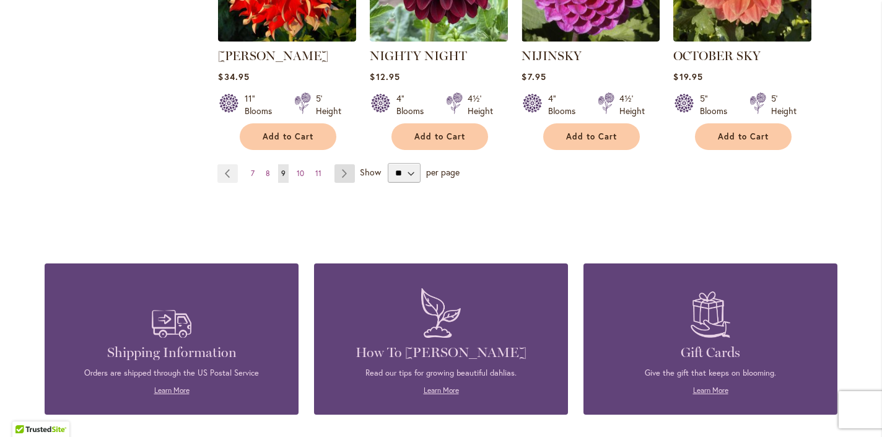
click at [344, 164] on link "Page Next" at bounding box center [344, 173] width 20 height 19
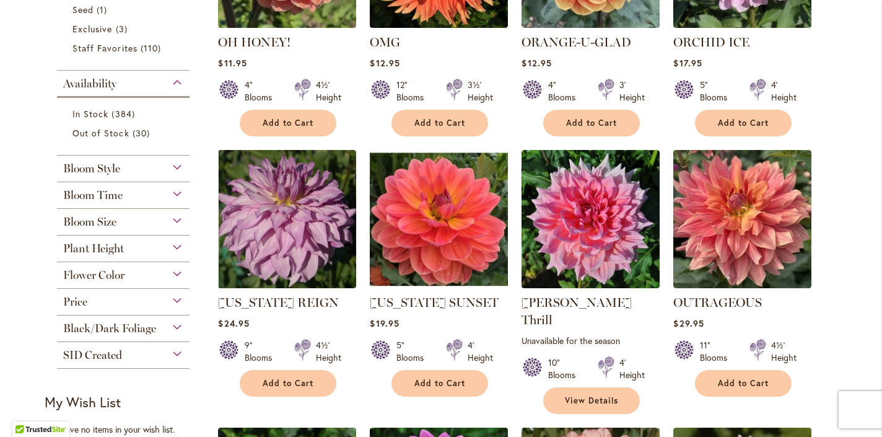
scroll to position [532, 0]
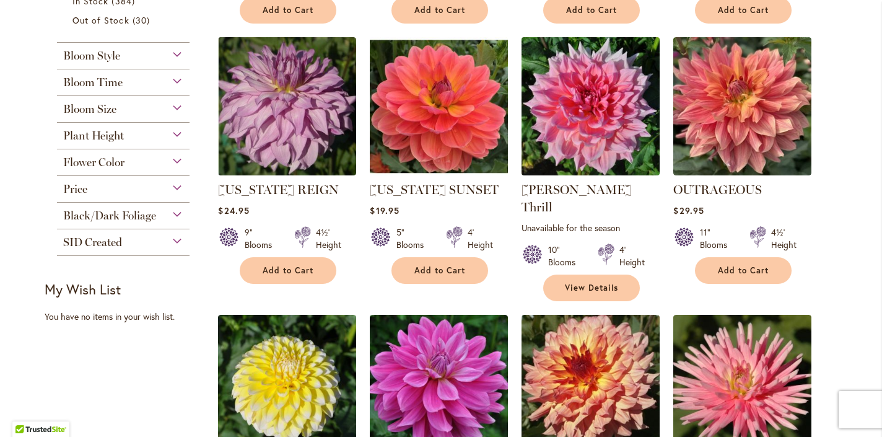
click at [580, 150] on img at bounding box center [590, 106] width 145 height 145
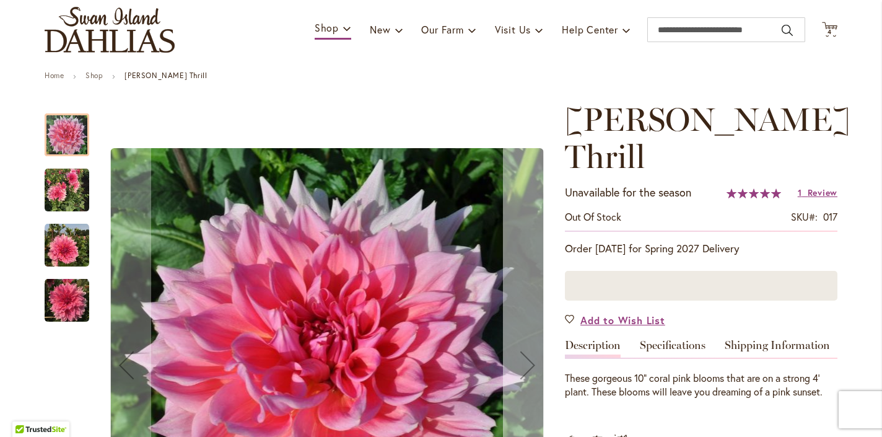
scroll to position [166, 0]
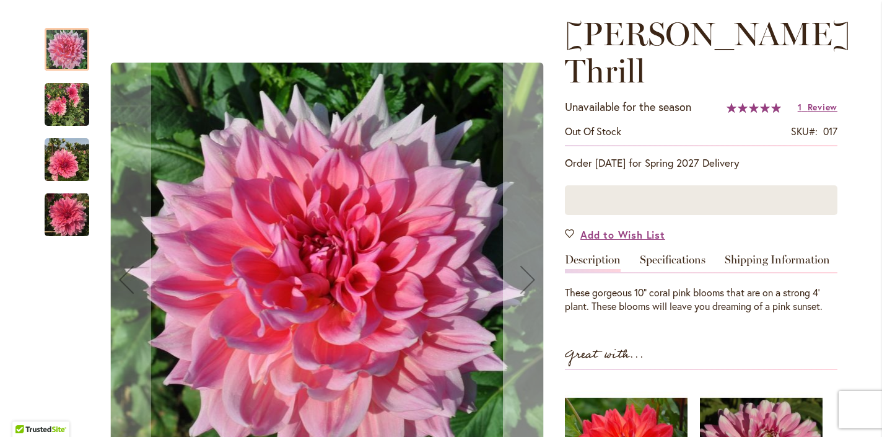
click at [524, 298] on div "Next" at bounding box center [528, 279] width 50 height 50
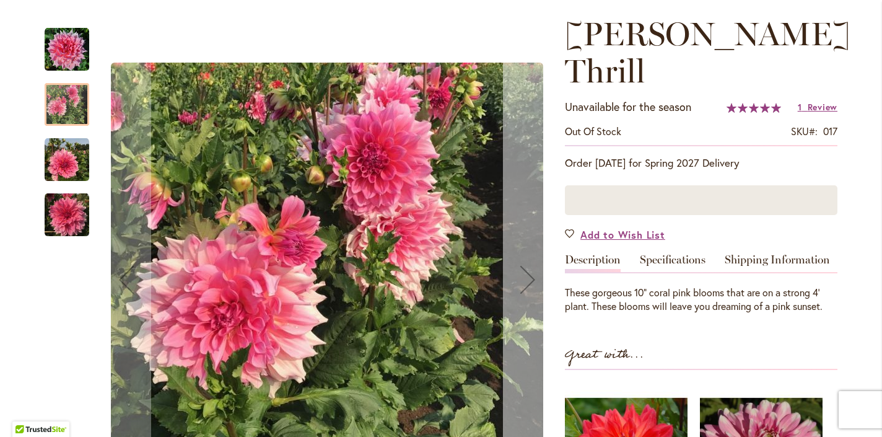
click at [525, 292] on div "Next" at bounding box center [528, 279] width 50 height 50
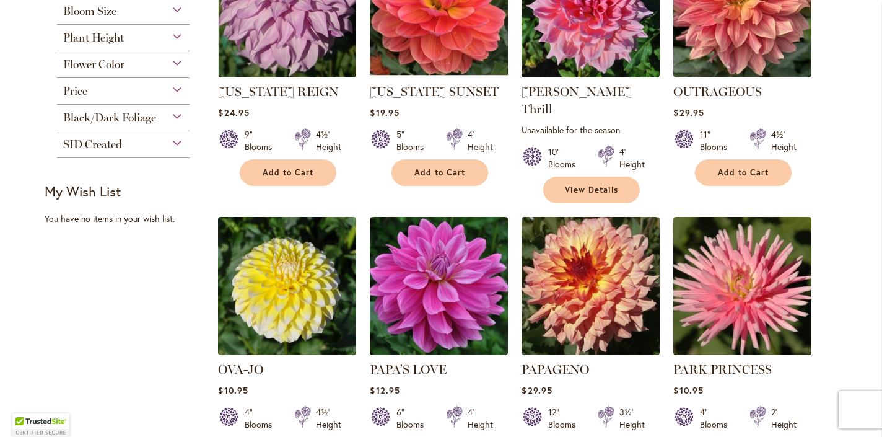
scroll to position [672, 0]
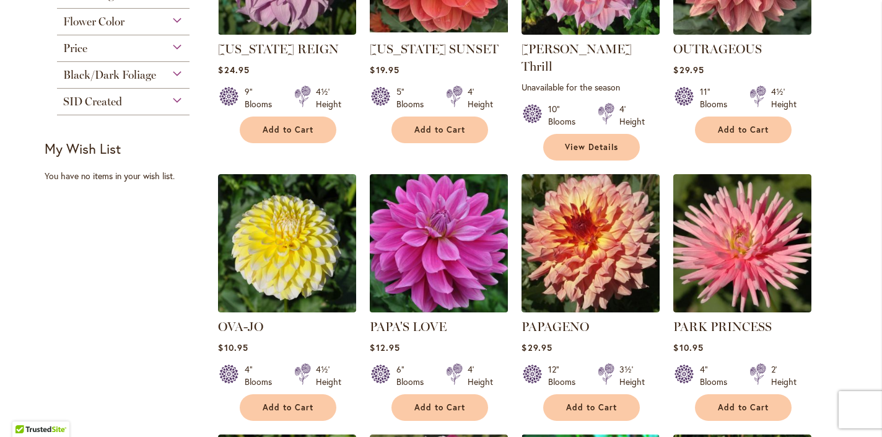
click at [476, 246] on img at bounding box center [439, 243] width 145 height 145
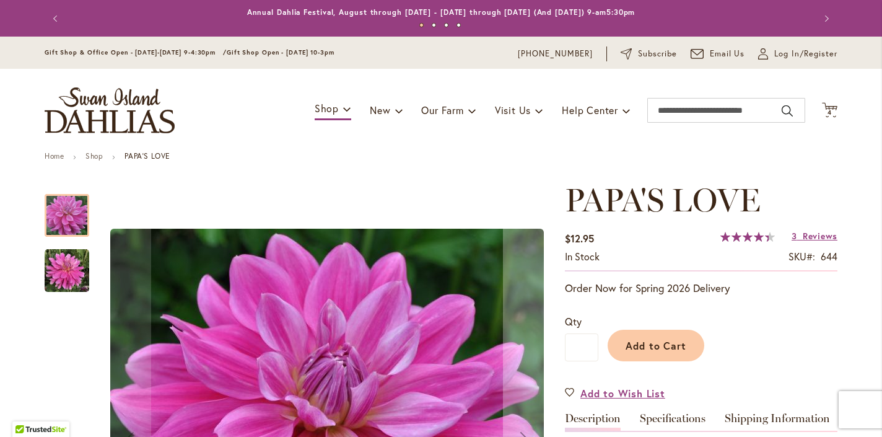
scroll to position [204, 0]
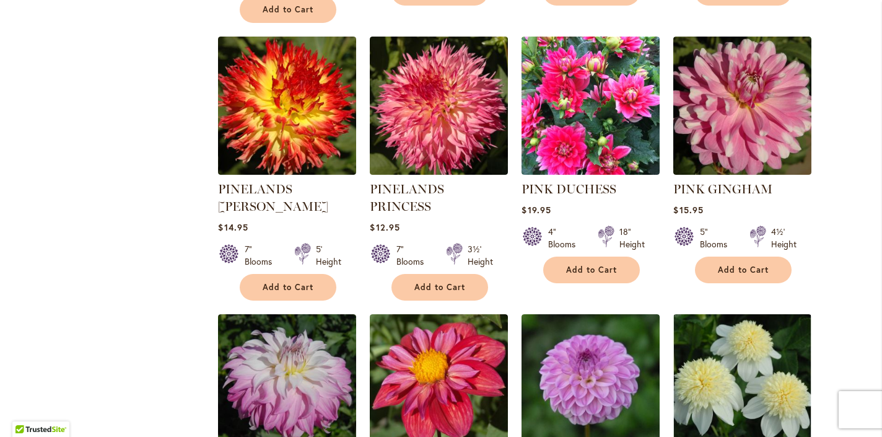
scroll to position [2127, 0]
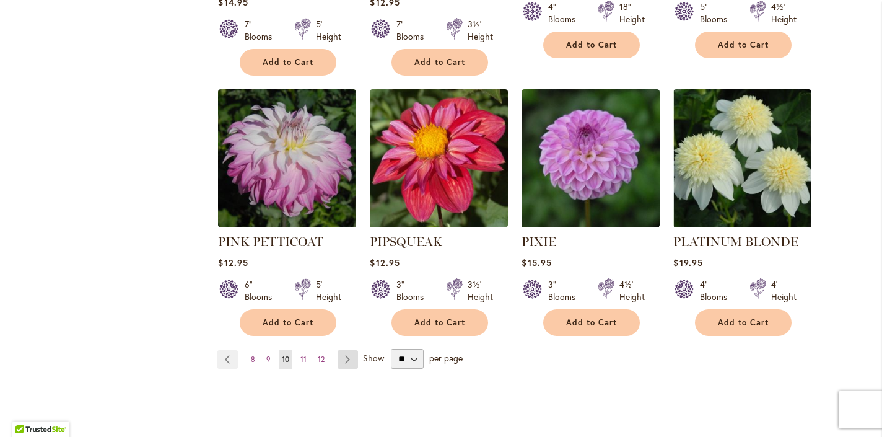
click at [345, 350] on link "Page Next" at bounding box center [347, 359] width 20 height 19
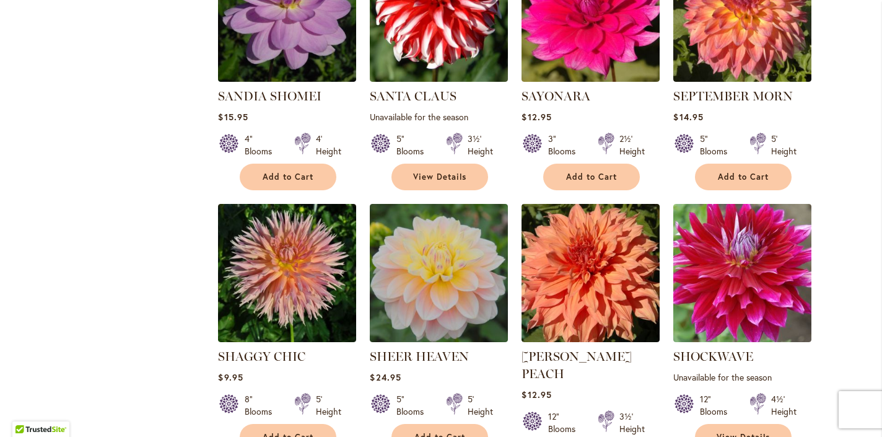
scroll to position [1505, 0]
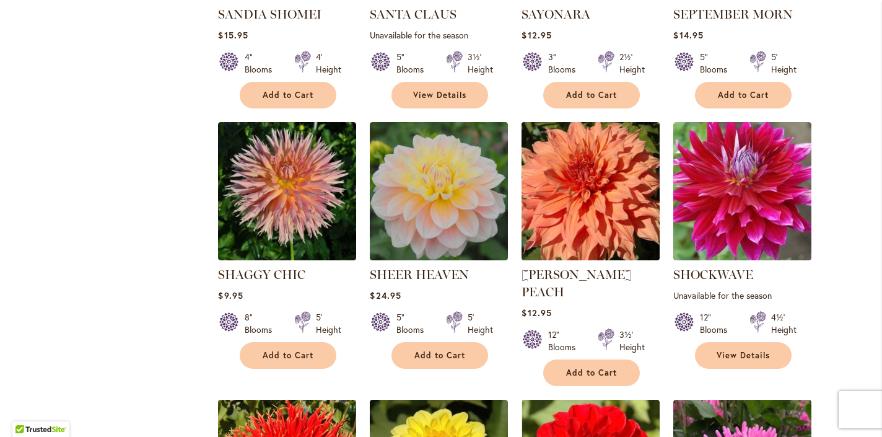
click at [611, 212] on img at bounding box center [590, 191] width 145 height 145
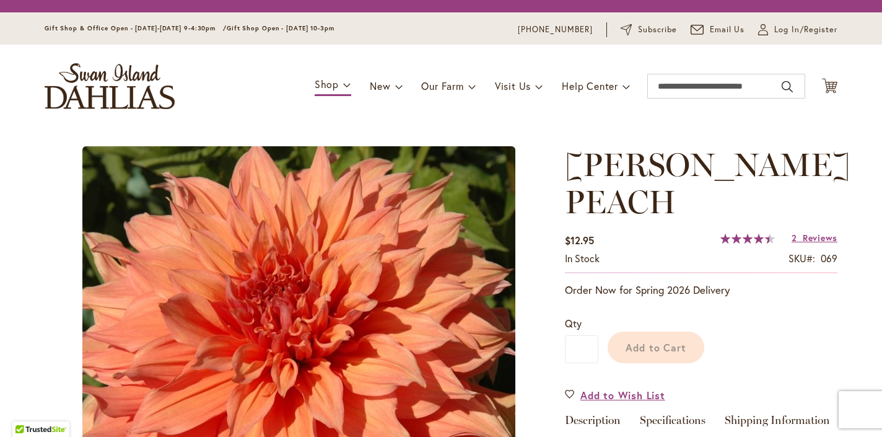
scroll to position [210, 0]
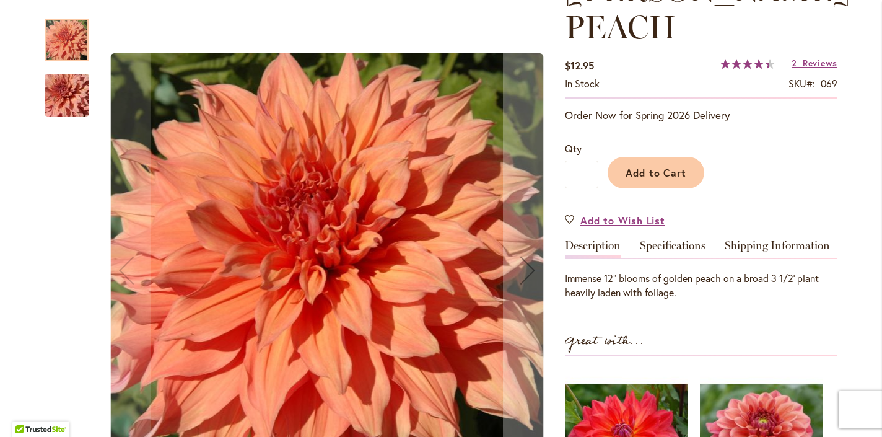
click at [63, 92] on img "Sherwood's Peach" at bounding box center [66, 95] width 89 height 59
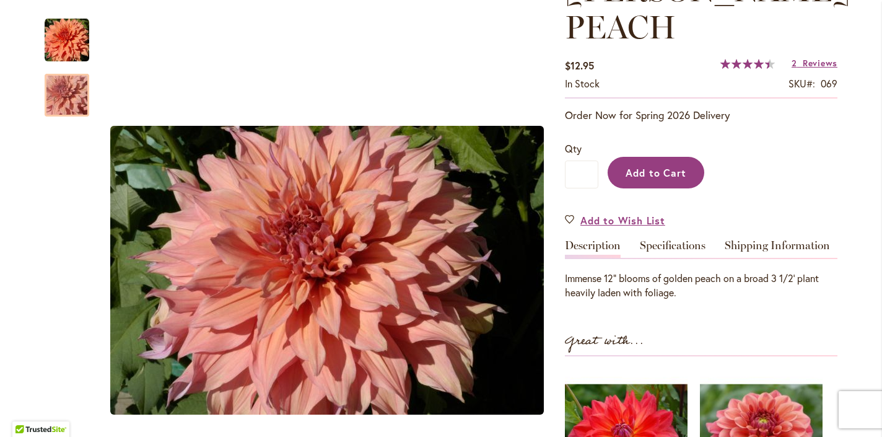
click at [655, 179] on span "Add to Cart" at bounding box center [655, 172] width 61 height 13
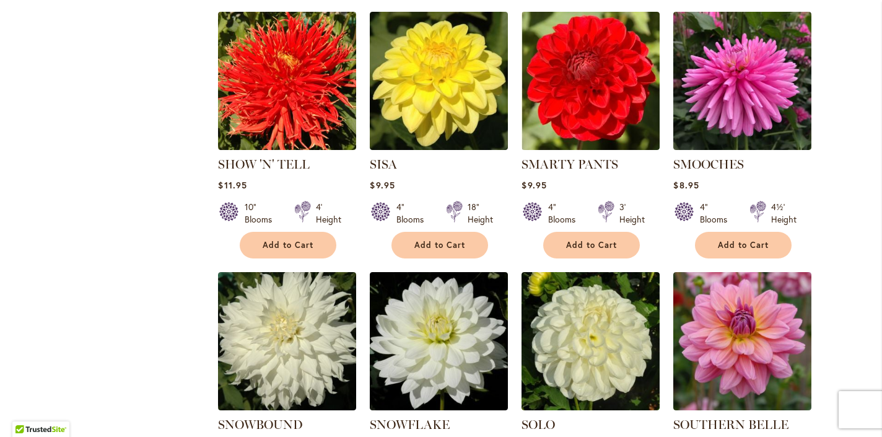
scroll to position [2127, 0]
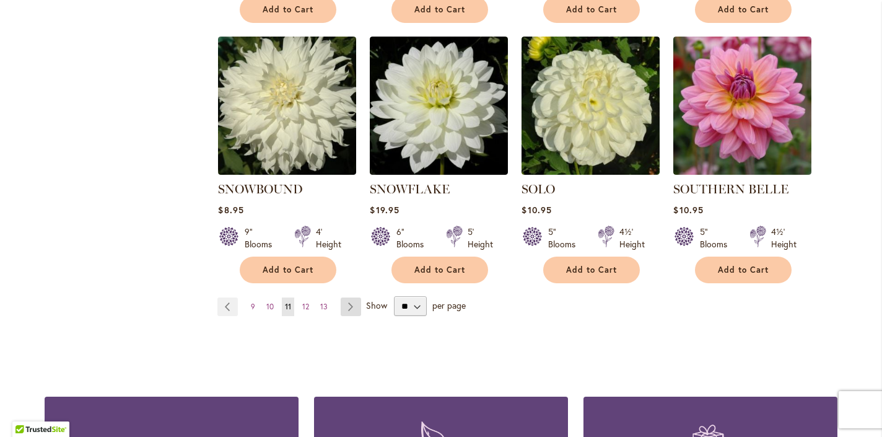
click at [347, 306] on link "Page Next" at bounding box center [351, 306] width 20 height 19
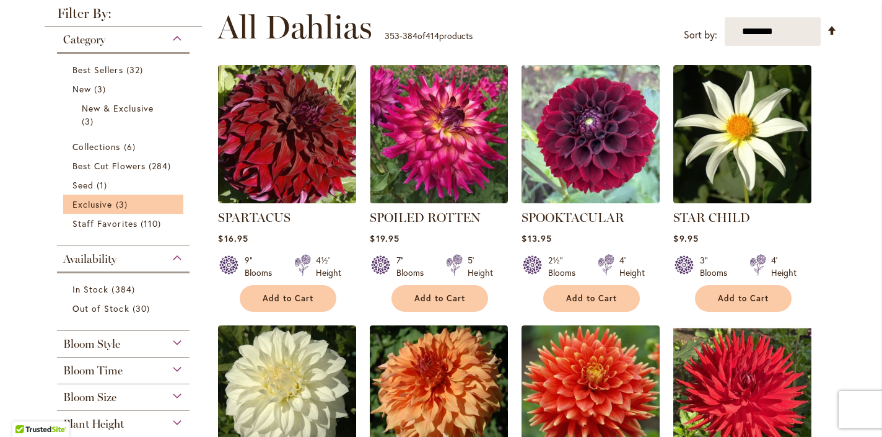
scroll to position [149, 0]
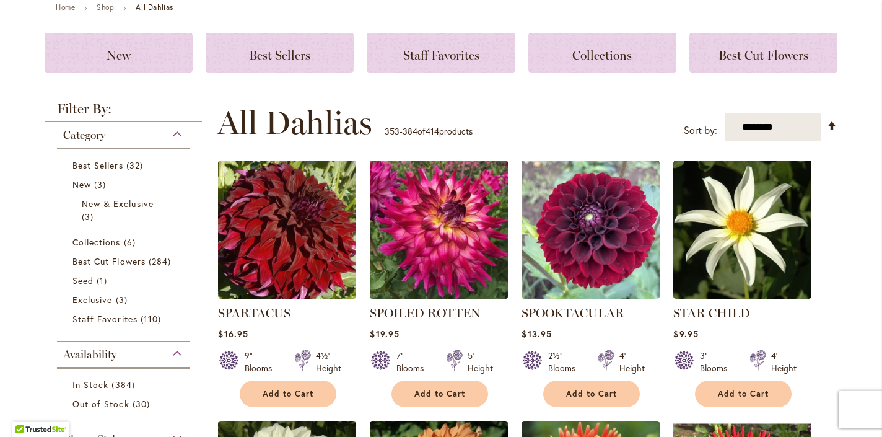
click at [449, 263] on img at bounding box center [439, 229] width 145 height 145
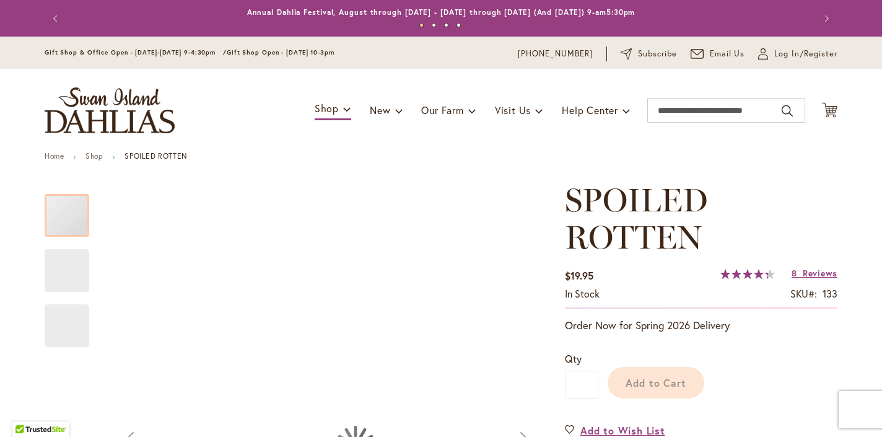
scroll to position [183, 0]
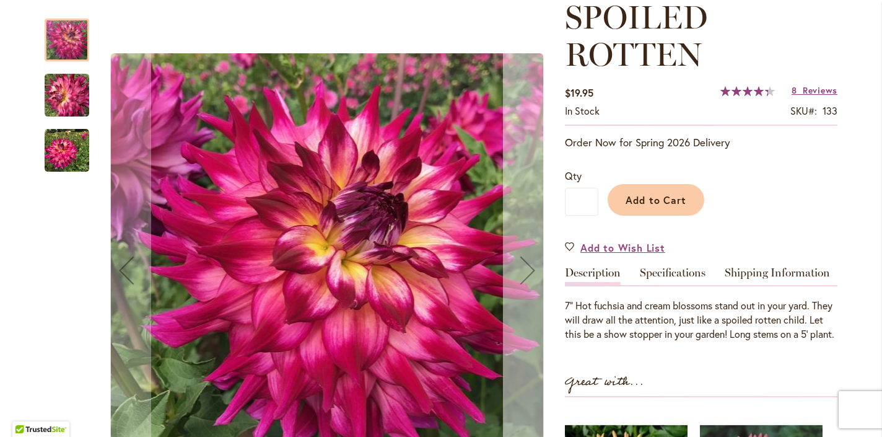
click at [521, 277] on div "Next" at bounding box center [528, 270] width 50 height 50
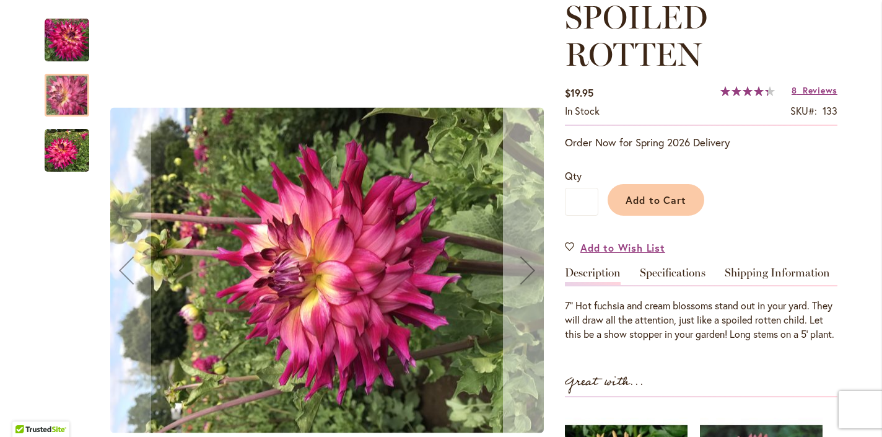
click at [523, 277] on div "Next" at bounding box center [528, 270] width 50 height 50
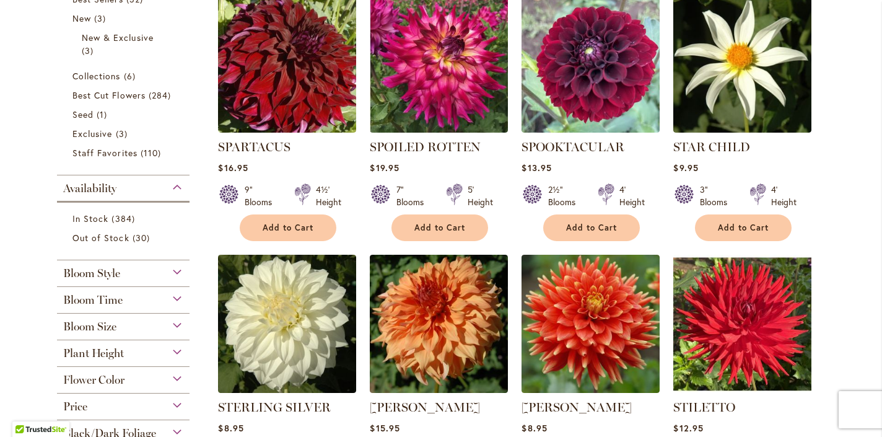
scroll to position [518, 0]
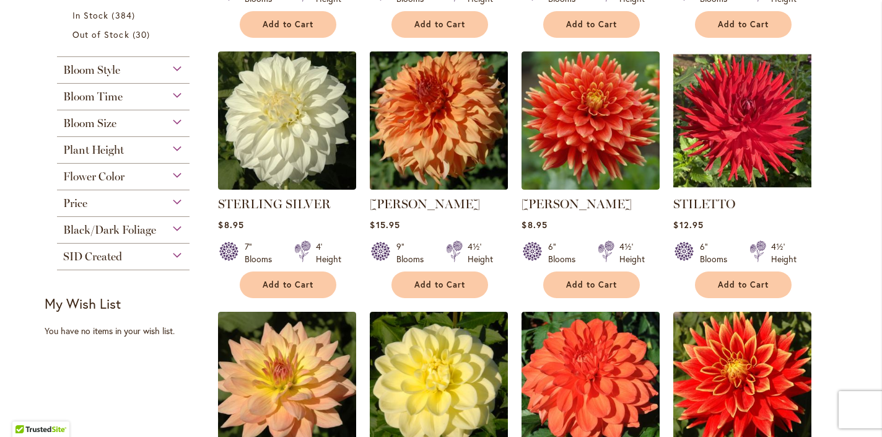
click at [406, 149] on img at bounding box center [439, 120] width 145 height 145
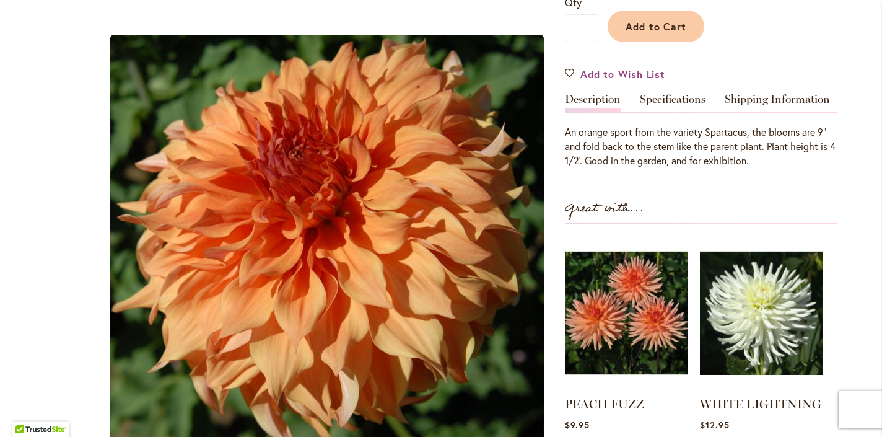
scroll to position [408, 0]
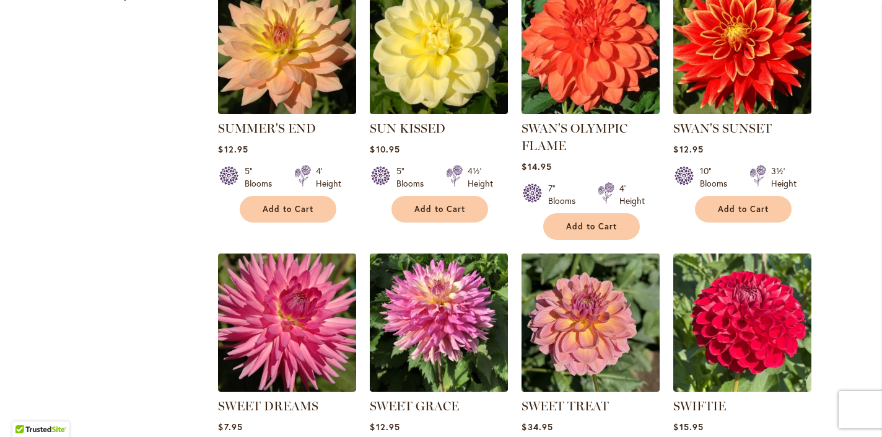
scroll to position [947, 0]
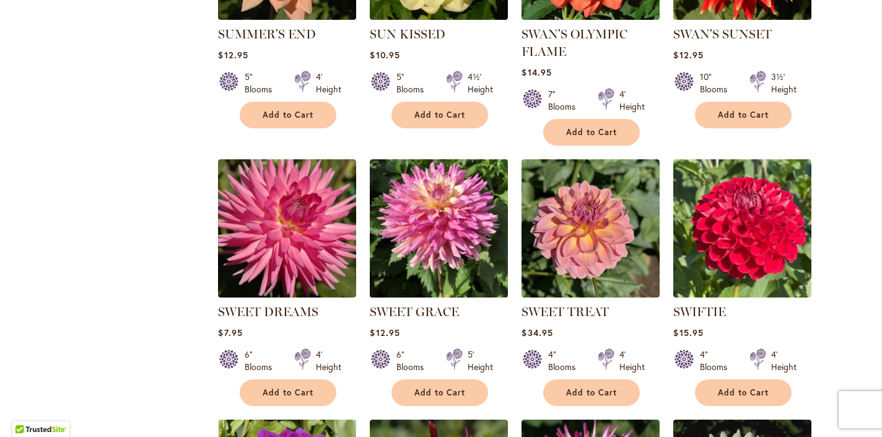
click at [427, 225] on img at bounding box center [439, 228] width 145 height 145
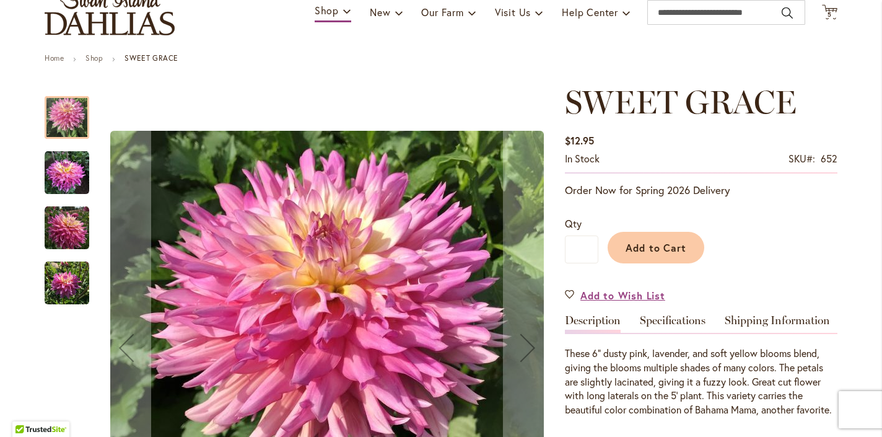
scroll to position [316, 0]
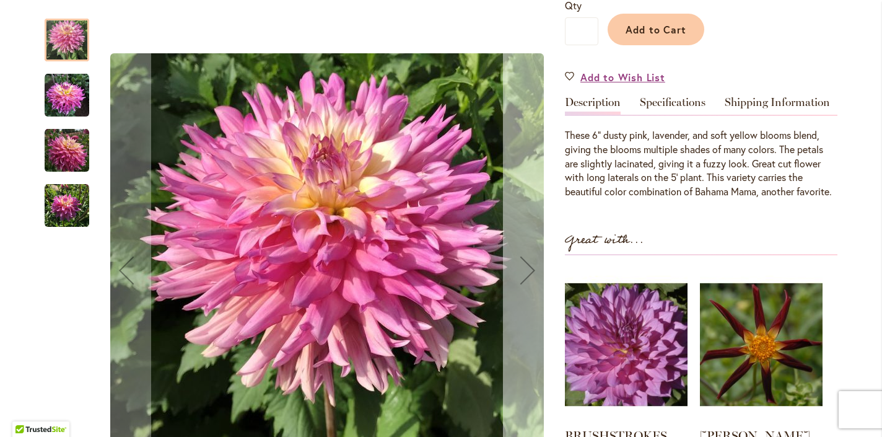
click at [525, 269] on div "Next" at bounding box center [528, 270] width 50 height 50
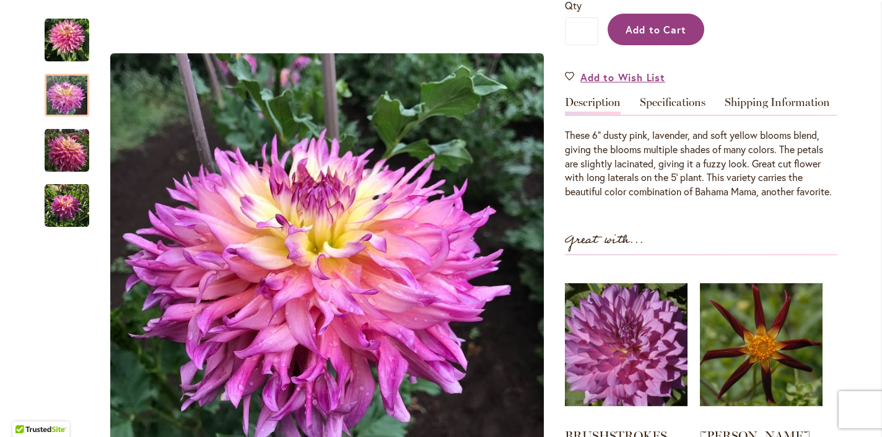
click at [682, 42] on button "Add to Cart" at bounding box center [655, 30] width 97 height 32
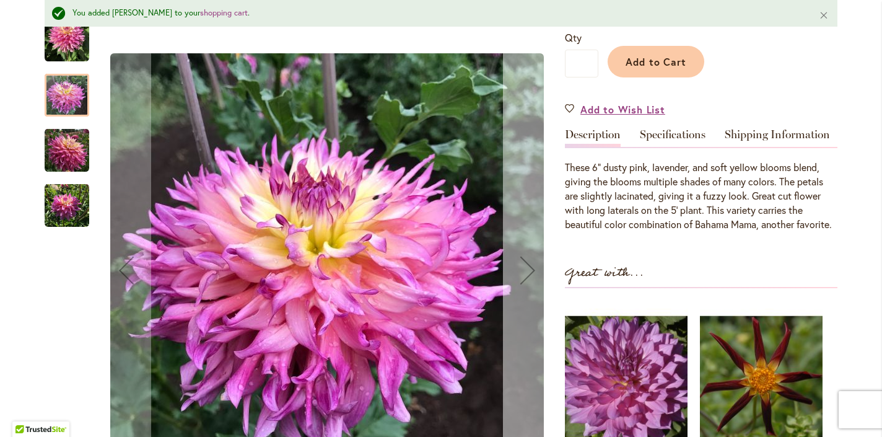
click at [522, 267] on div "Next" at bounding box center [528, 270] width 50 height 50
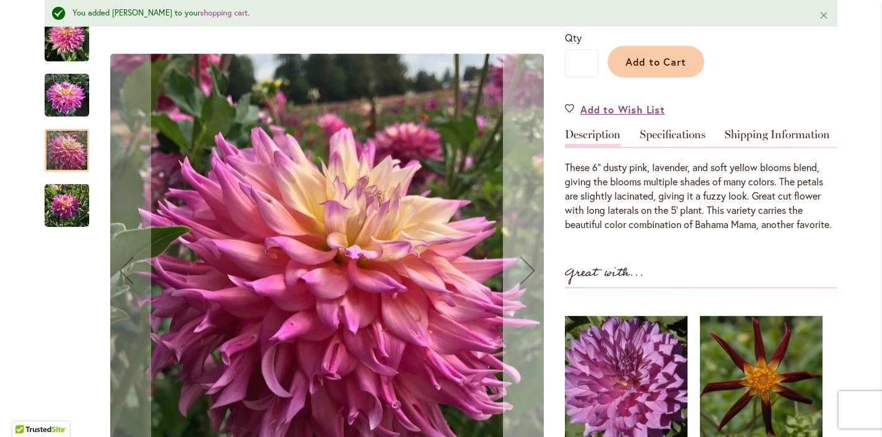
click at [522, 267] on div "Next" at bounding box center [528, 270] width 50 height 50
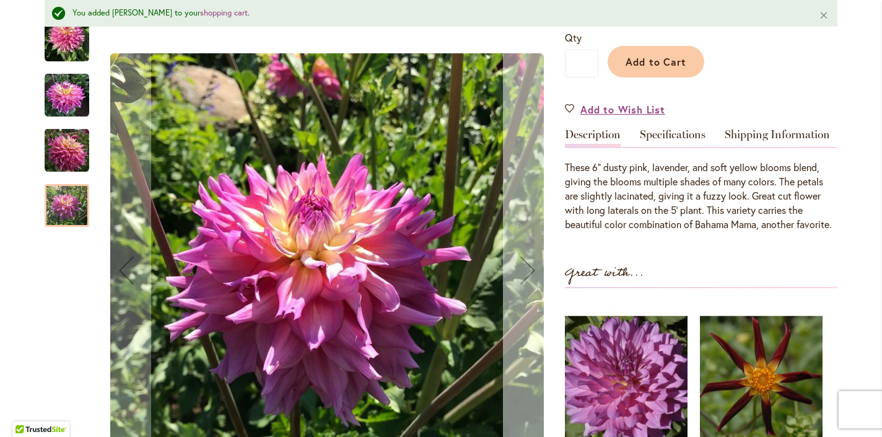
click at [523, 267] on div "Next" at bounding box center [528, 270] width 50 height 50
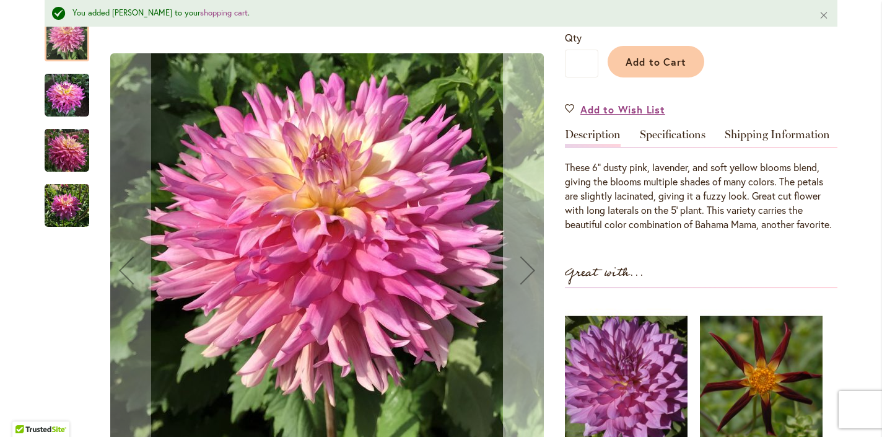
click at [523, 267] on div "Next" at bounding box center [528, 270] width 50 height 50
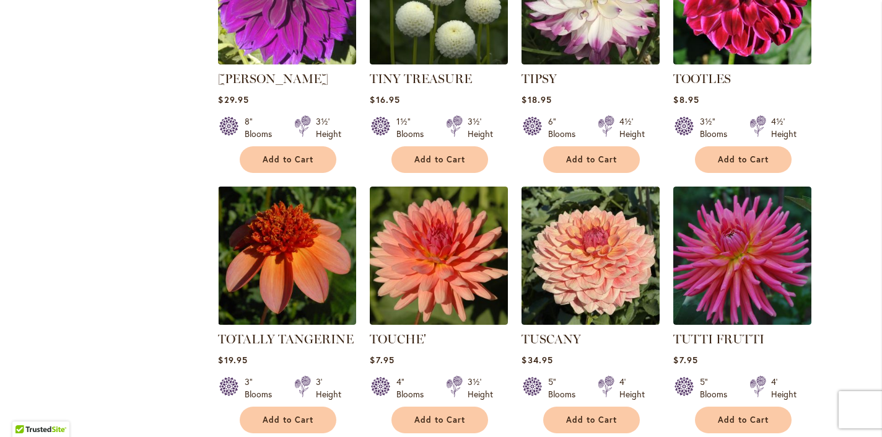
scroll to position [2069, 0]
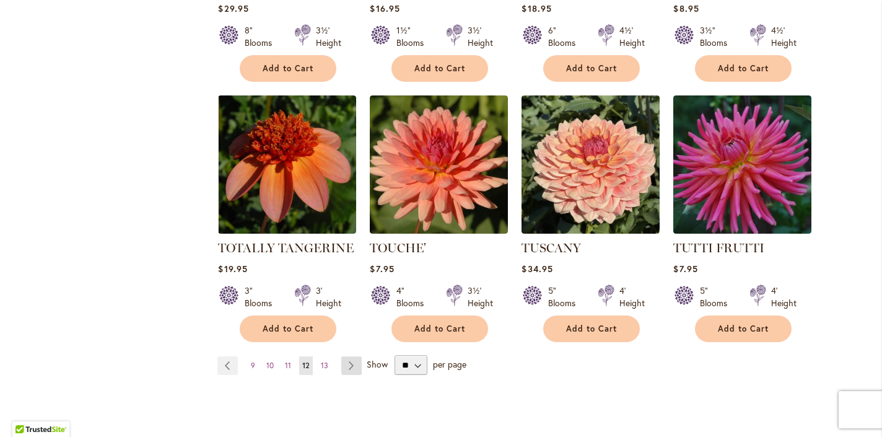
click at [347, 367] on link "Page Next" at bounding box center [351, 365] width 20 height 19
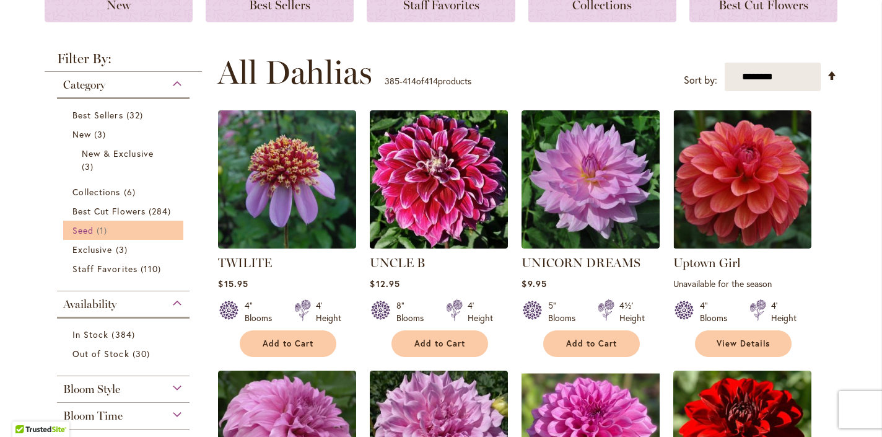
scroll to position [406, 0]
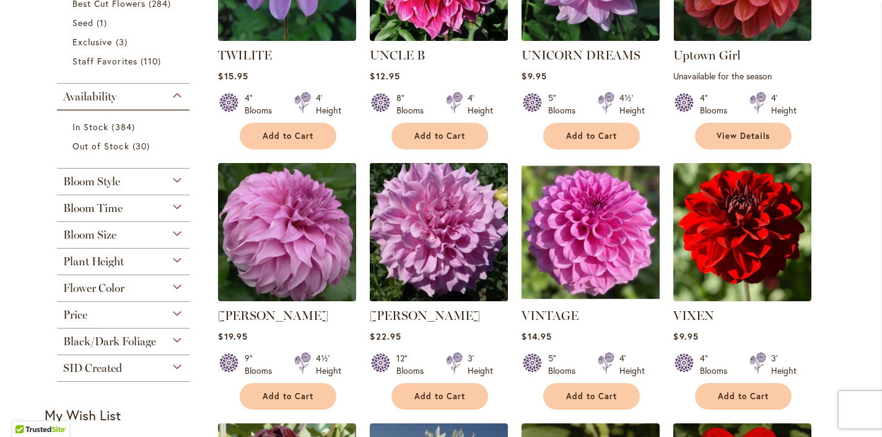
click at [433, 262] on img at bounding box center [439, 232] width 145 height 145
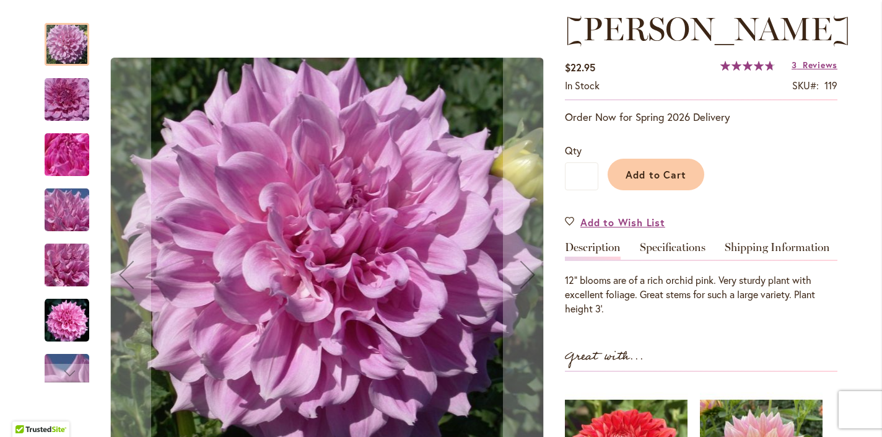
scroll to position [250, 0]
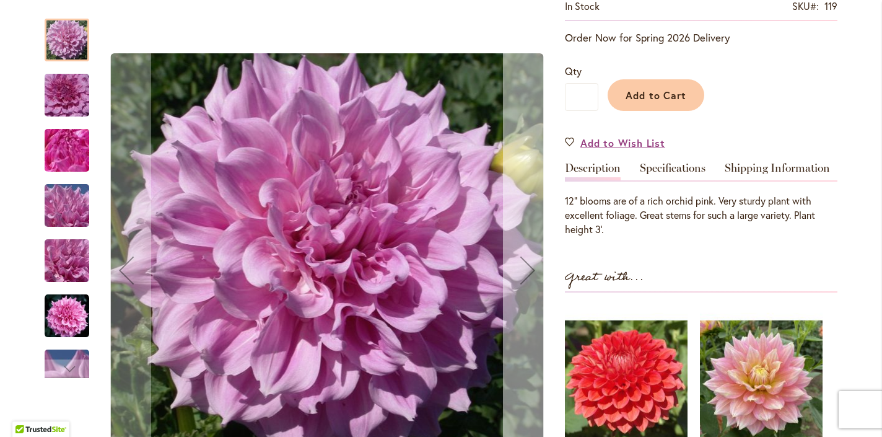
click at [519, 261] on div "Next" at bounding box center [528, 270] width 50 height 50
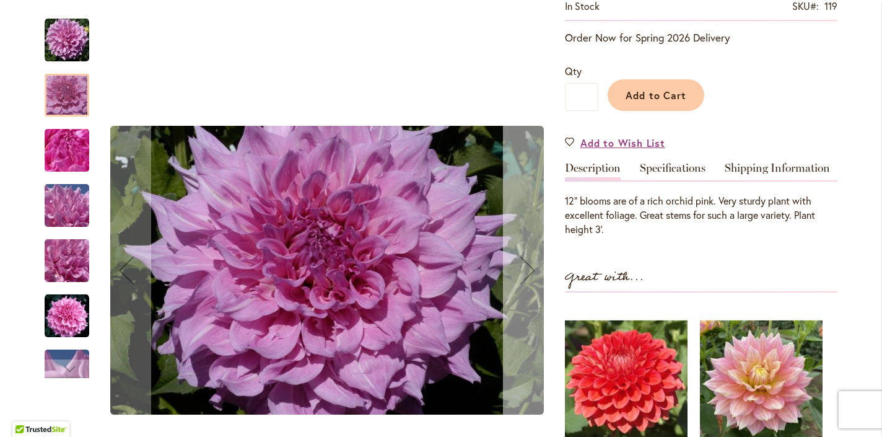
click at [519, 261] on div "Next" at bounding box center [528, 270] width 50 height 50
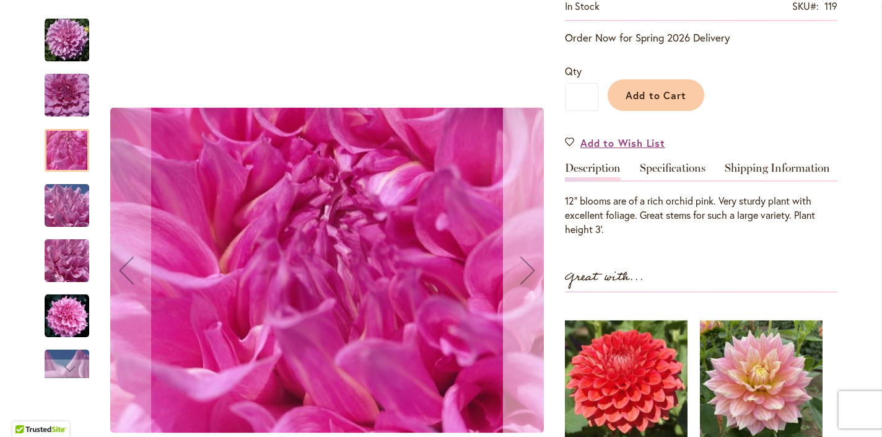
click at [519, 261] on div "Next" at bounding box center [528, 270] width 50 height 50
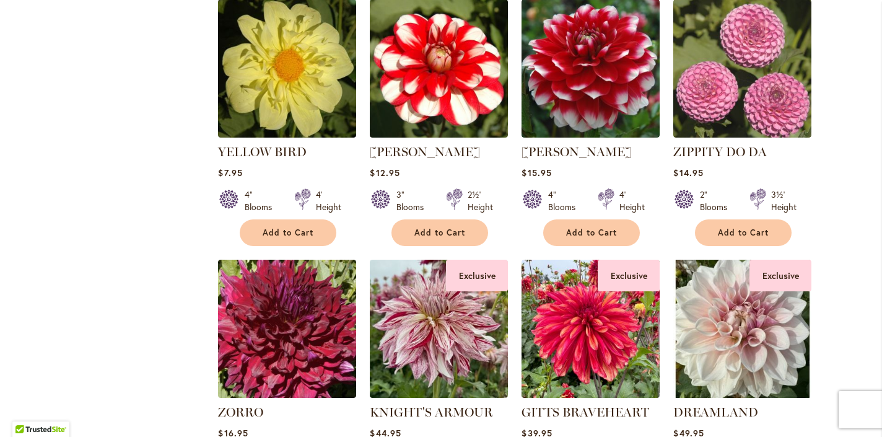
scroll to position [1702, 0]
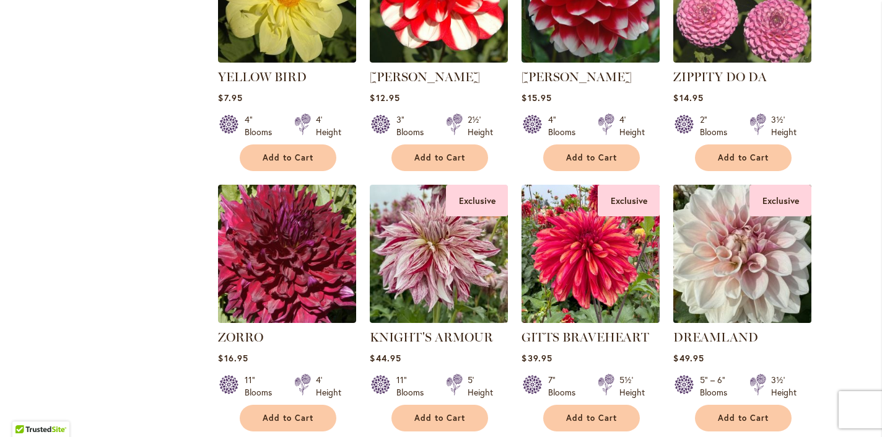
click at [773, 273] on img at bounding box center [742, 253] width 145 height 145
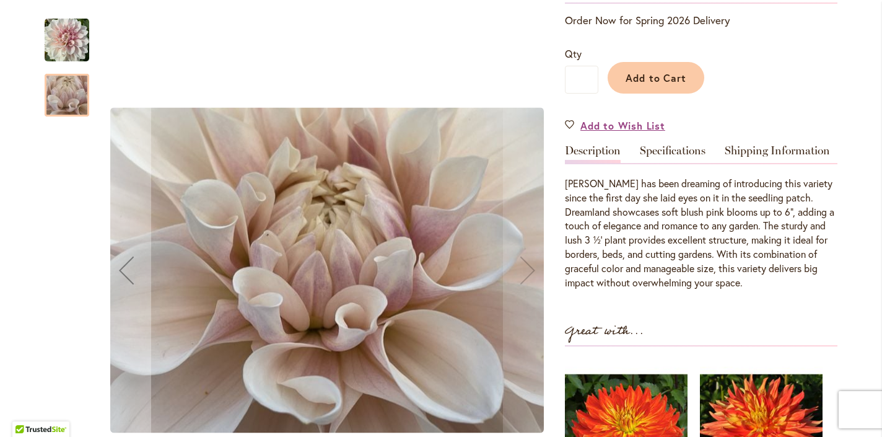
scroll to position [355, 0]
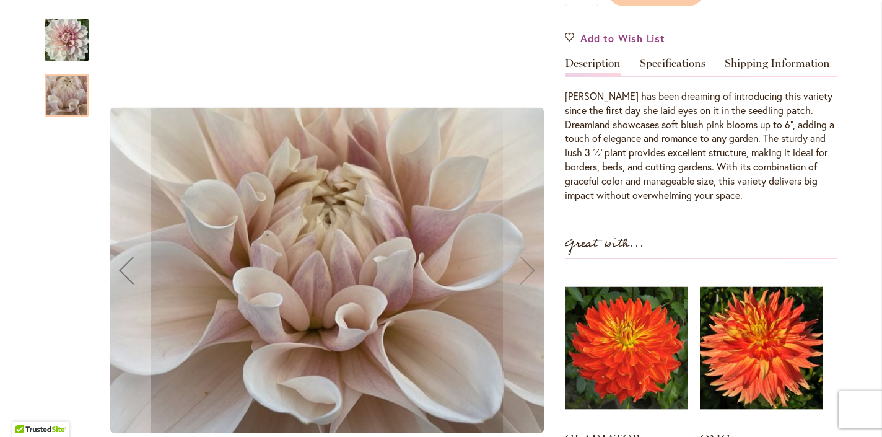
click at [67, 87] on div at bounding box center [67, 95] width 45 height 43
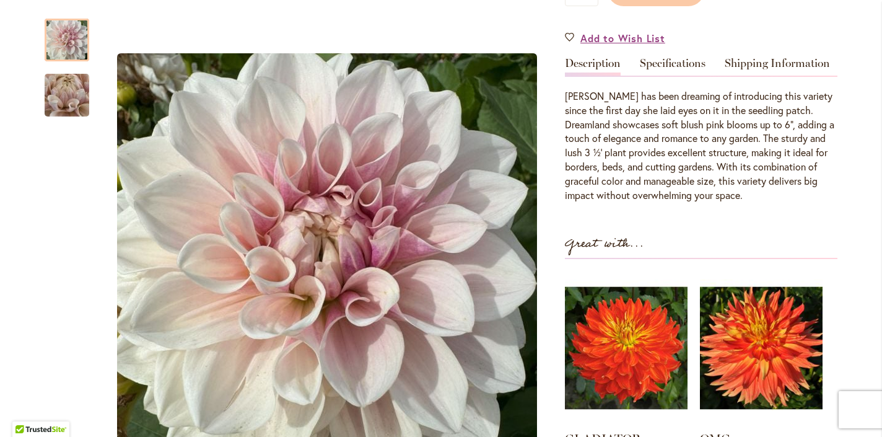
scroll to position [382, 0]
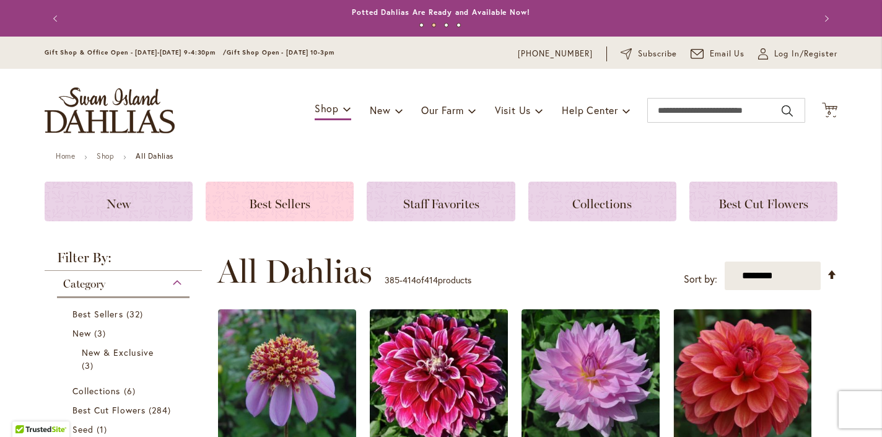
click at [271, 211] on span "Best Sellers" at bounding box center [279, 203] width 61 height 15
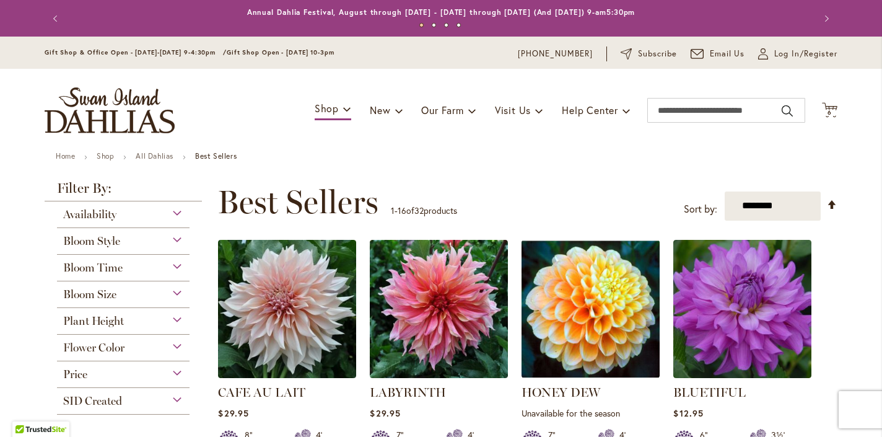
scroll to position [82, 0]
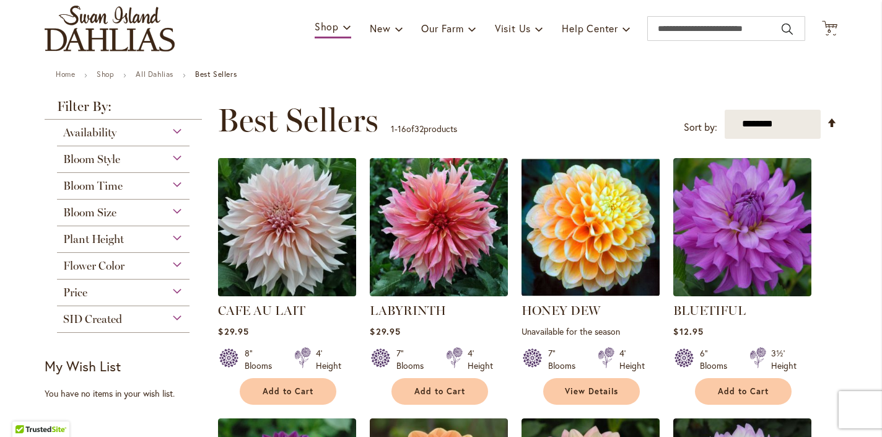
click at [279, 238] on img at bounding box center [287, 226] width 145 height 145
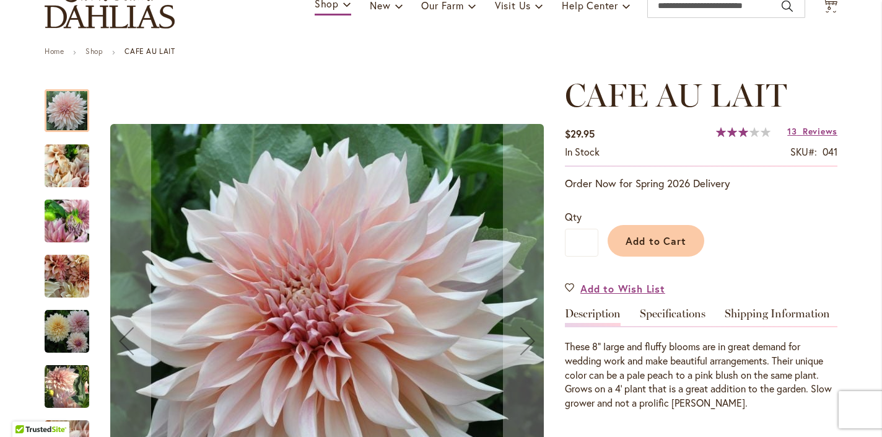
scroll to position [188, 0]
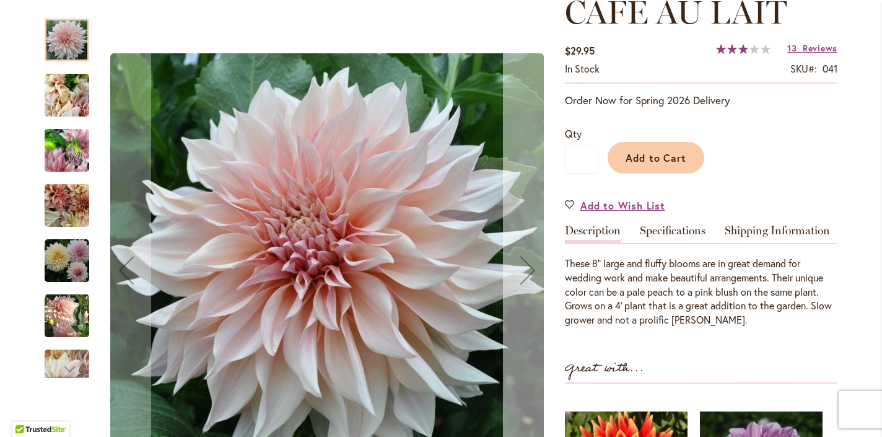
click at [523, 269] on div "Next" at bounding box center [528, 270] width 50 height 50
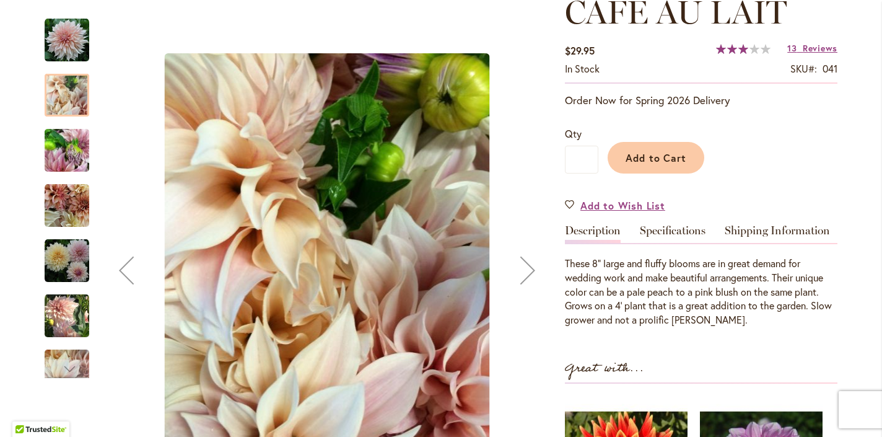
click at [523, 269] on div "Next" at bounding box center [528, 270] width 50 height 50
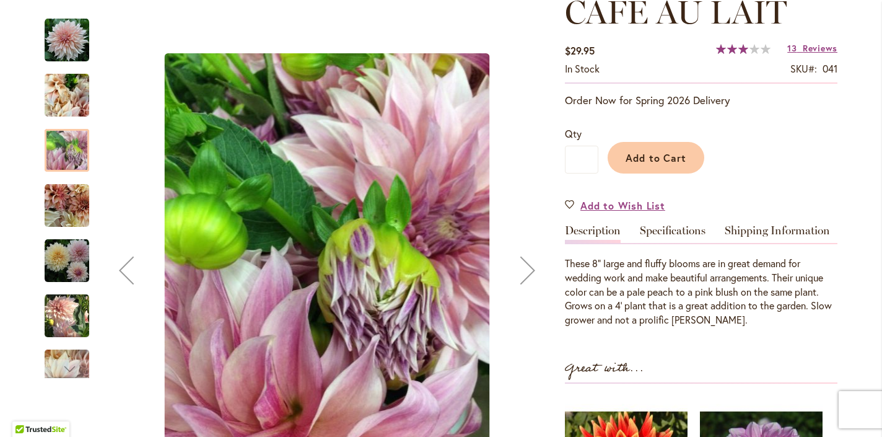
click at [524, 269] on div "Next" at bounding box center [528, 270] width 50 height 50
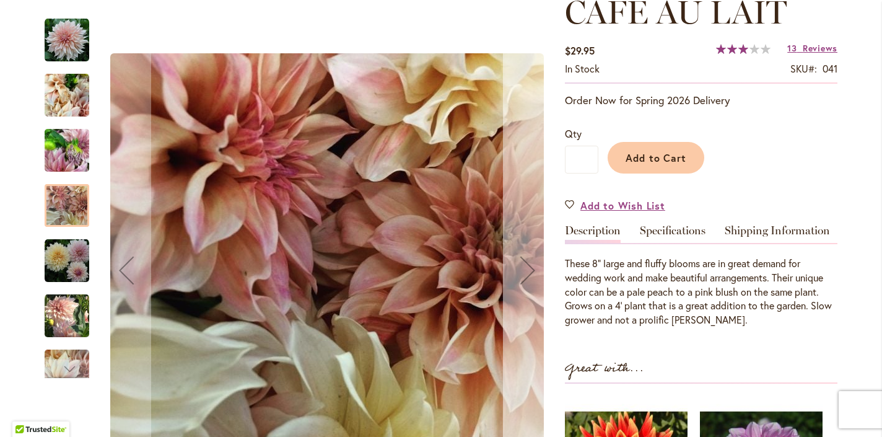
click at [525, 269] on div "Next" at bounding box center [528, 270] width 50 height 50
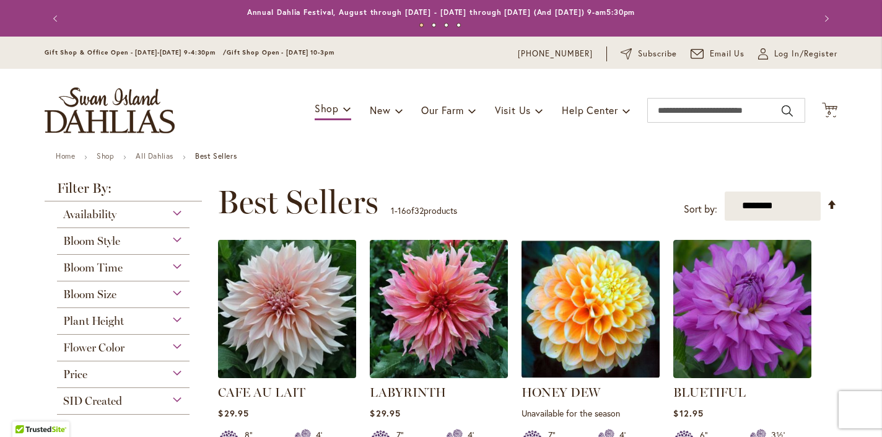
scroll to position [82, 0]
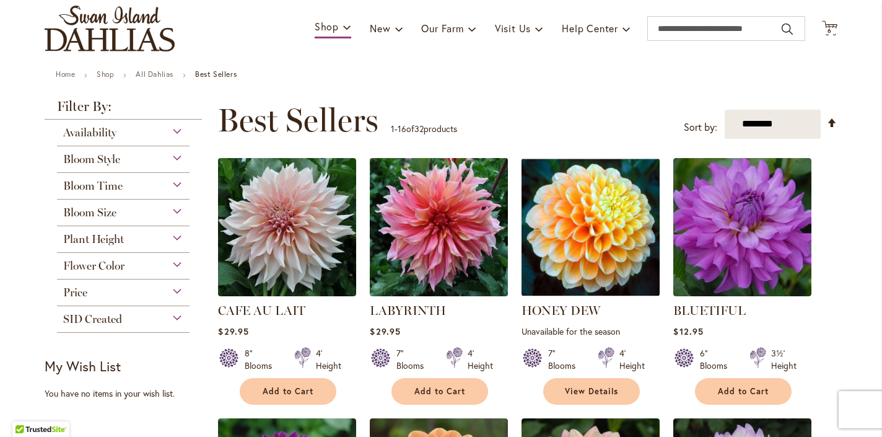
click at [438, 261] on img at bounding box center [439, 226] width 145 height 145
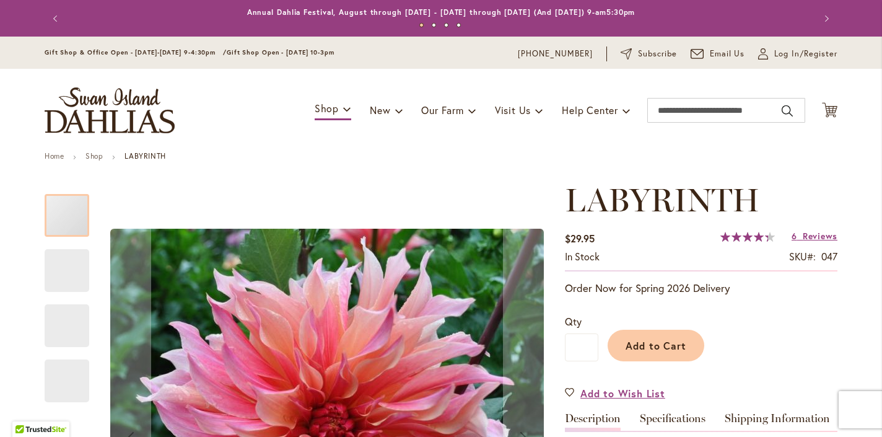
scroll to position [201, 0]
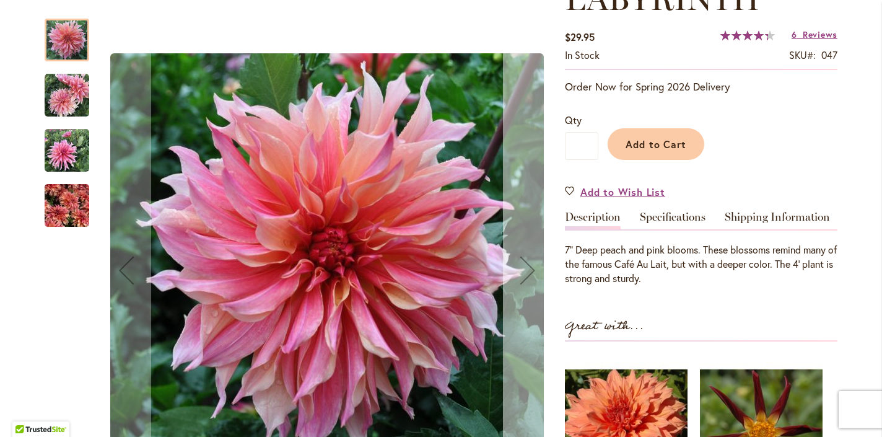
click at [524, 269] on div "Next" at bounding box center [528, 270] width 50 height 50
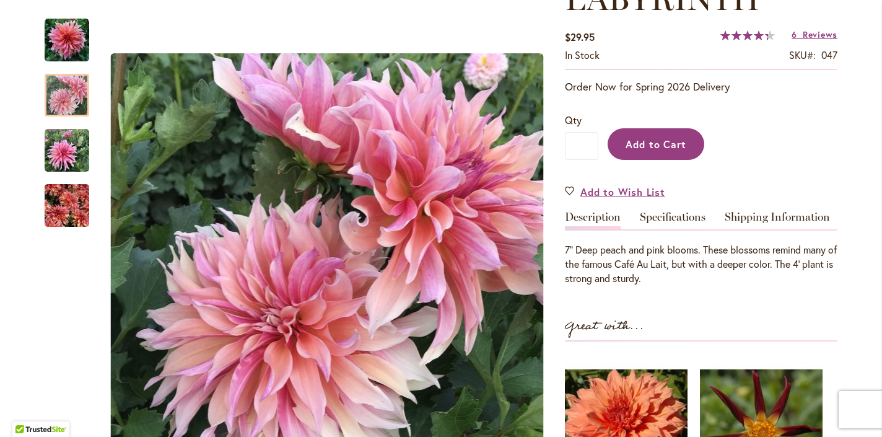
click at [653, 153] on button "Add to Cart" at bounding box center [655, 144] width 97 height 32
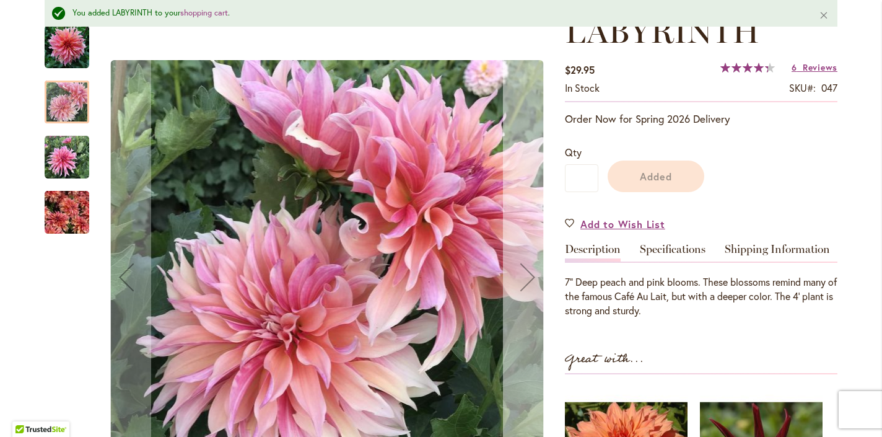
click at [524, 267] on button "Next" at bounding box center [528, 277] width 50 height 528
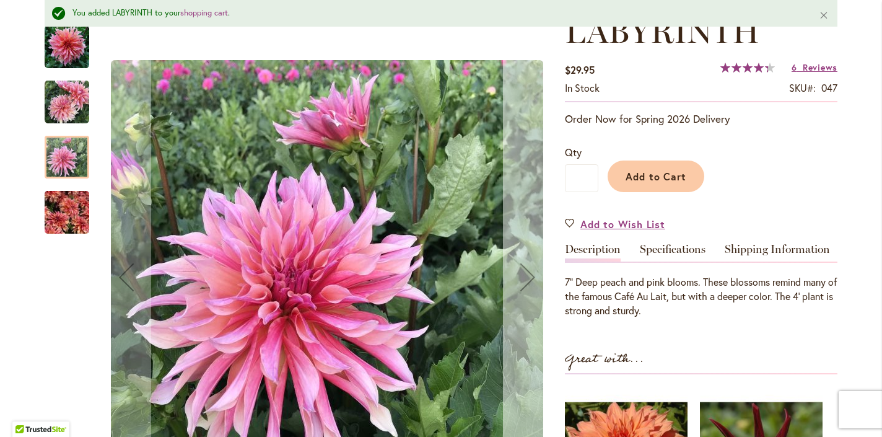
click at [524, 267] on button "Next" at bounding box center [528, 277] width 50 height 528
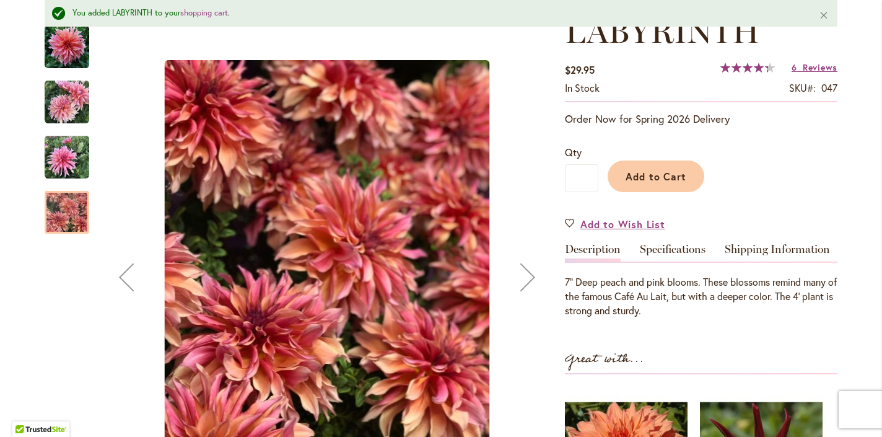
click at [524, 267] on button "Next" at bounding box center [528, 277] width 50 height 528
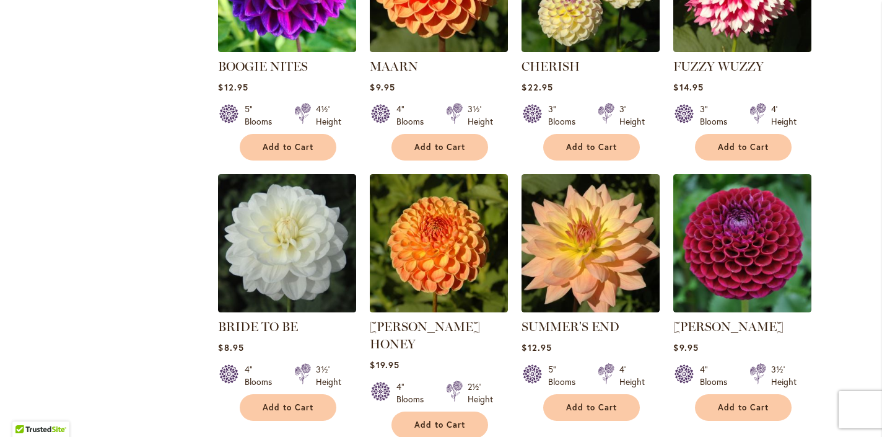
scroll to position [1042, 0]
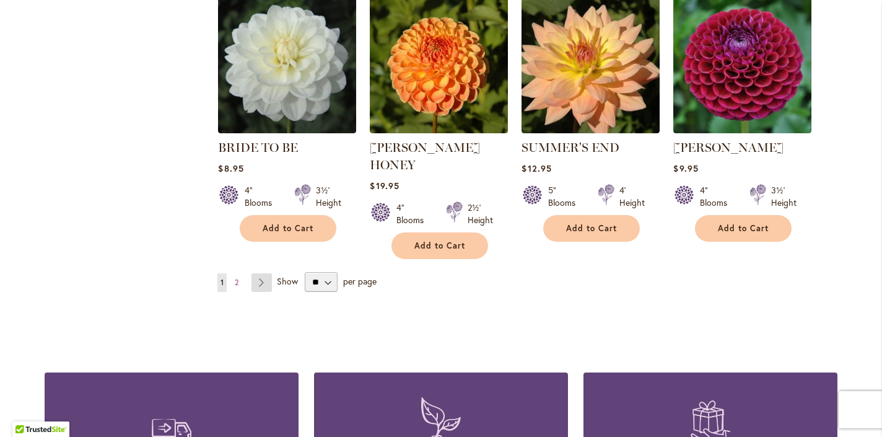
click at [252, 280] on link "Page Next" at bounding box center [261, 282] width 20 height 19
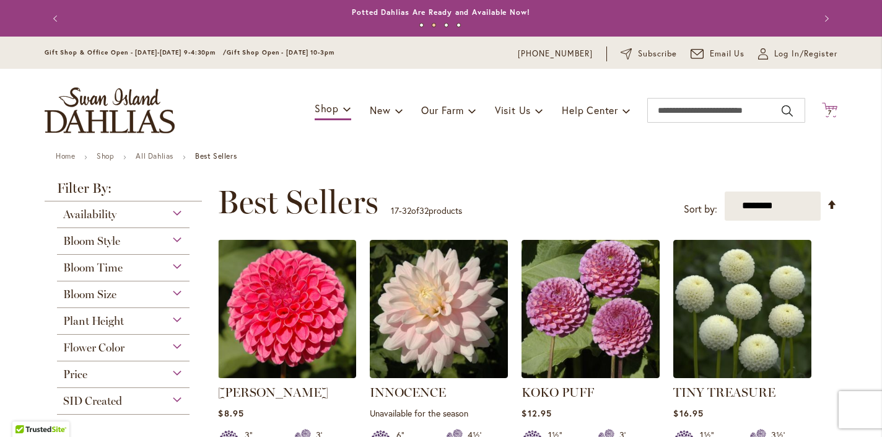
click at [828, 113] on span "7" at bounding box center [830, 112] width 4 height 8
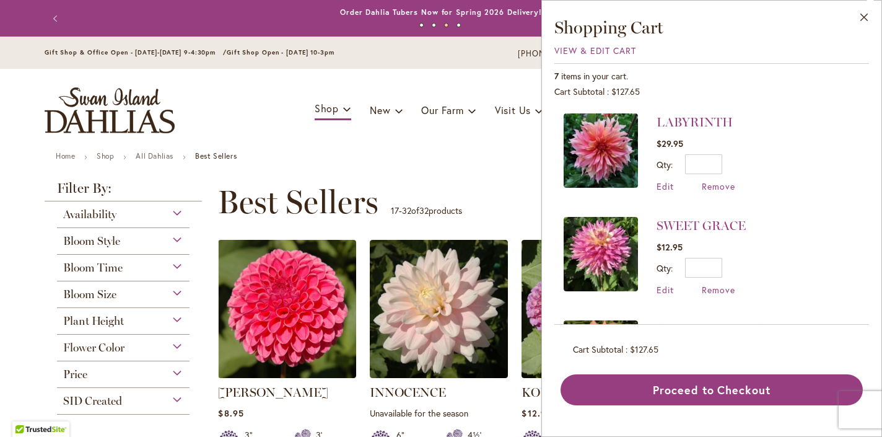
click at [563, 250] on img at bounding box center [600, 254] width 74 height 74
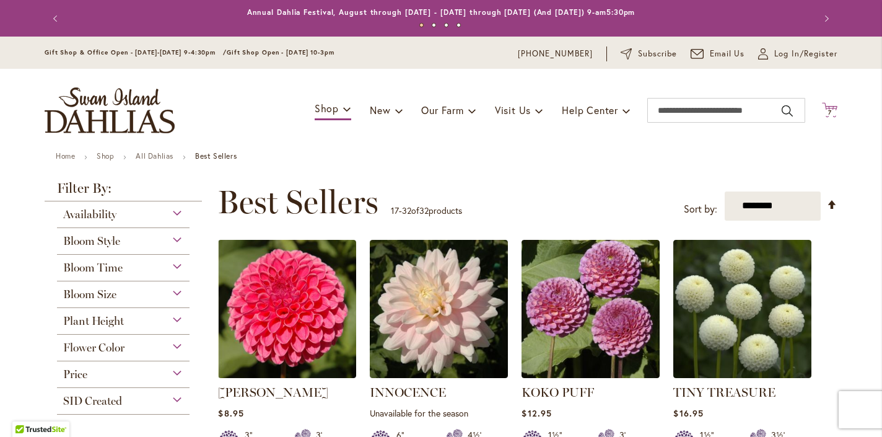
click at [828, 115] on span "7" at bounding box center [830, 112] width 4 height 8
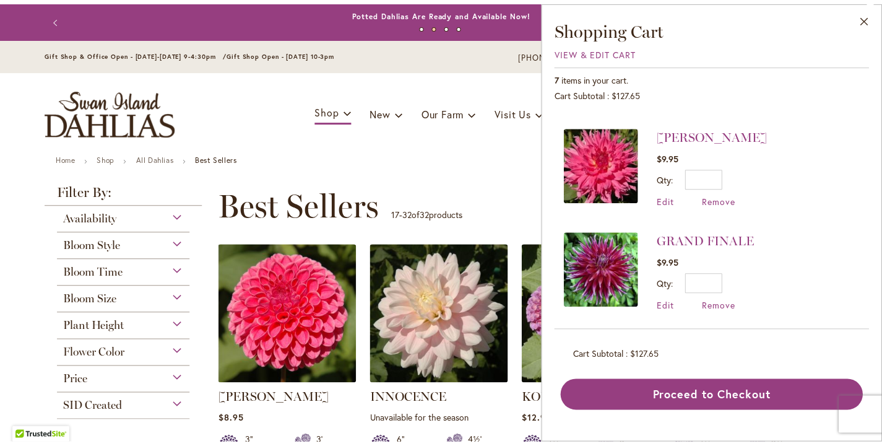
scroll to position [497, 0]
